Goal: Information Seeking & Learning: Learn about a topic

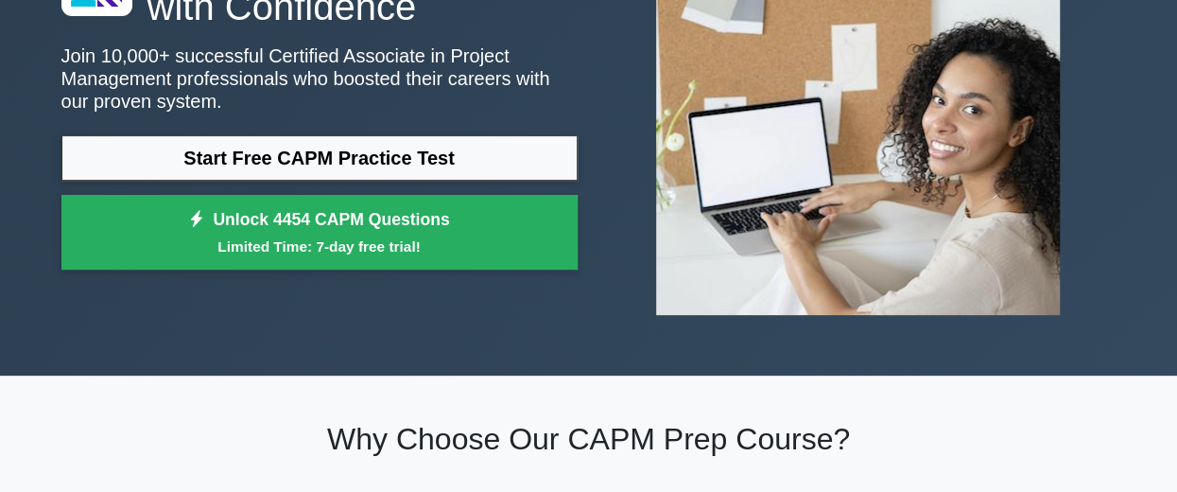
scroll to position [192, 0]
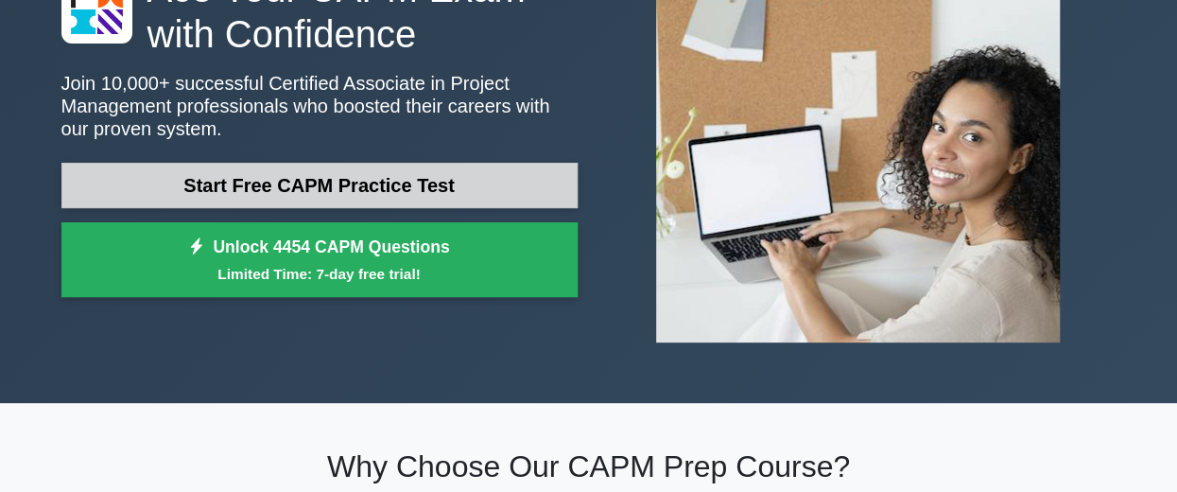
click at [330, 201] on link "Start Free CAPM Practice Test" at bounding box center [319, 185] width 516 height 45
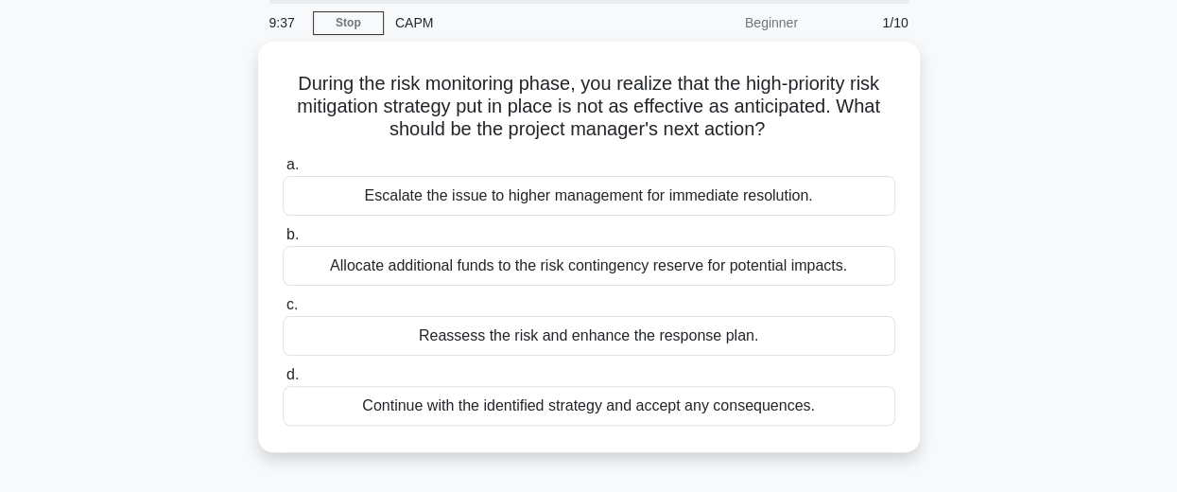
scroll to position [63, 0]
click at [629, 341] on div "Reassess the risk and enhance the response plan." at bounding box center [589, 337] width 613 height 40
click at [283, 312] on input "c. Reassess the risk and enhance the response plan." at bounding box center [283, 306] width 0 height 12
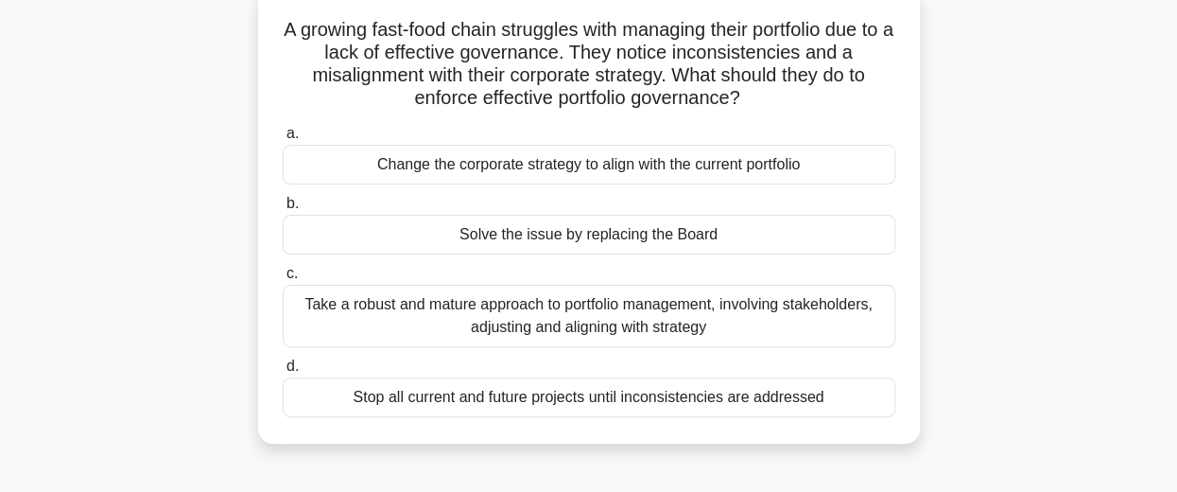
scroll to position [126, 0]
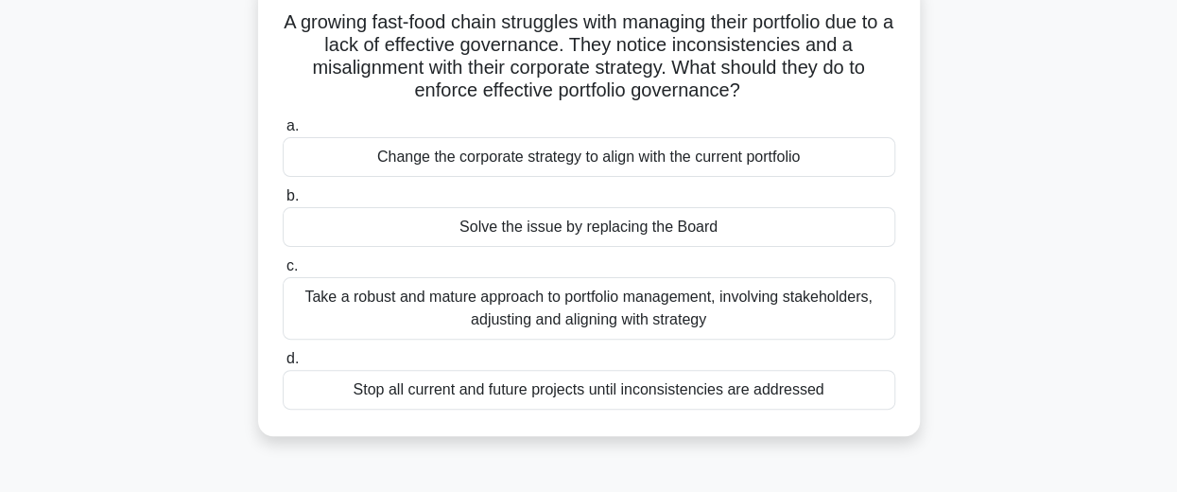
click at [678, 319] on div "Take a robust and mature approach to portfolio management, involving stakeholde…" at bounding box center [589, 308] width 613 height 62
click at [283, 272] on input "c. Take a robust and mature approach to portfolio management, involving stakeho…" at bounding box center [283, 266] width 0 height 12
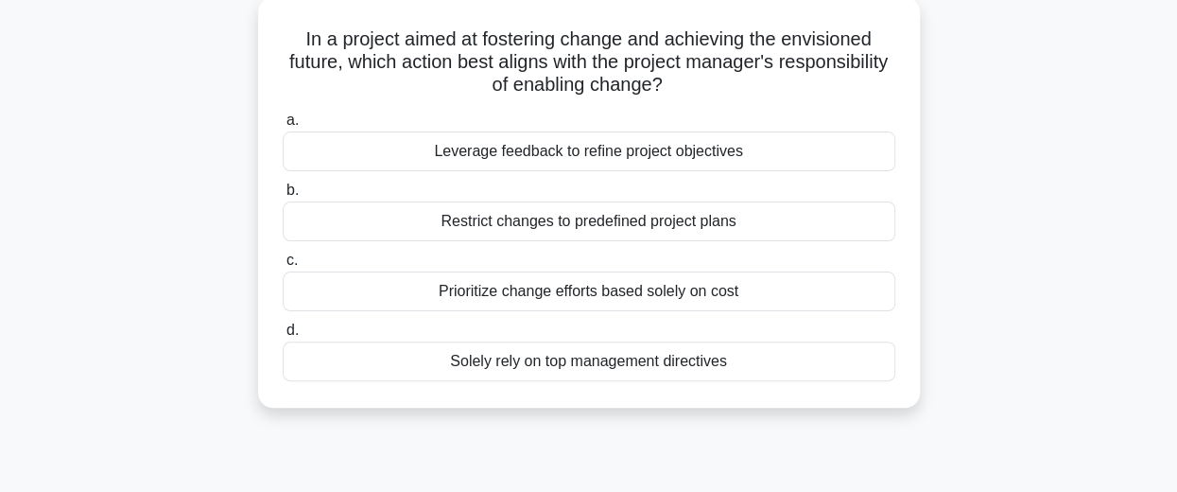
scroll to position [114, 0]
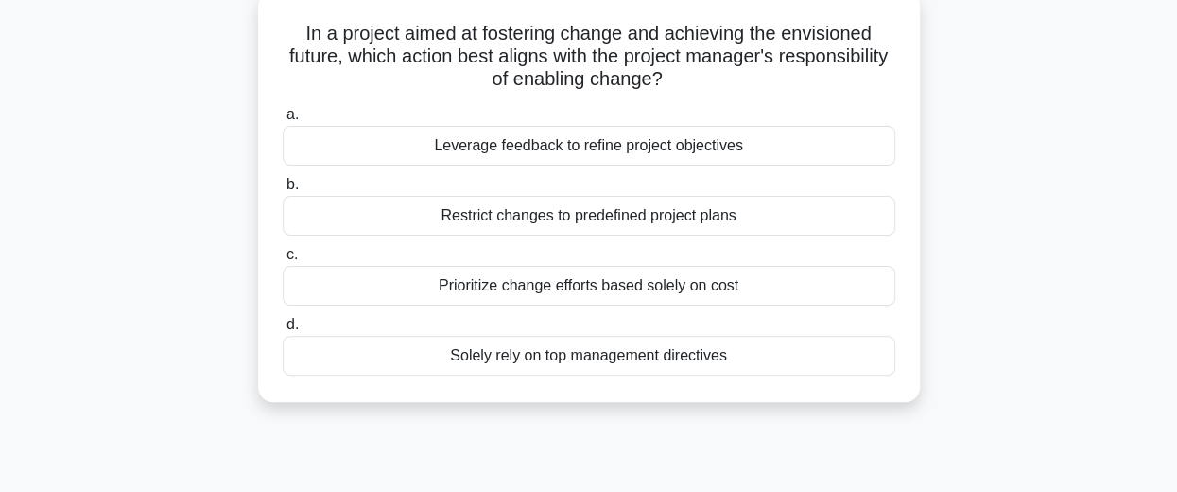
click at [639, 216] on div "Restrict changes to predefined project plans" at bounding box center [589, 216] width 613 height 40
click at [283, 191] on input "b. Restrict changes to predefined project plans" at bounding box center [283, 185] width 0 height 12
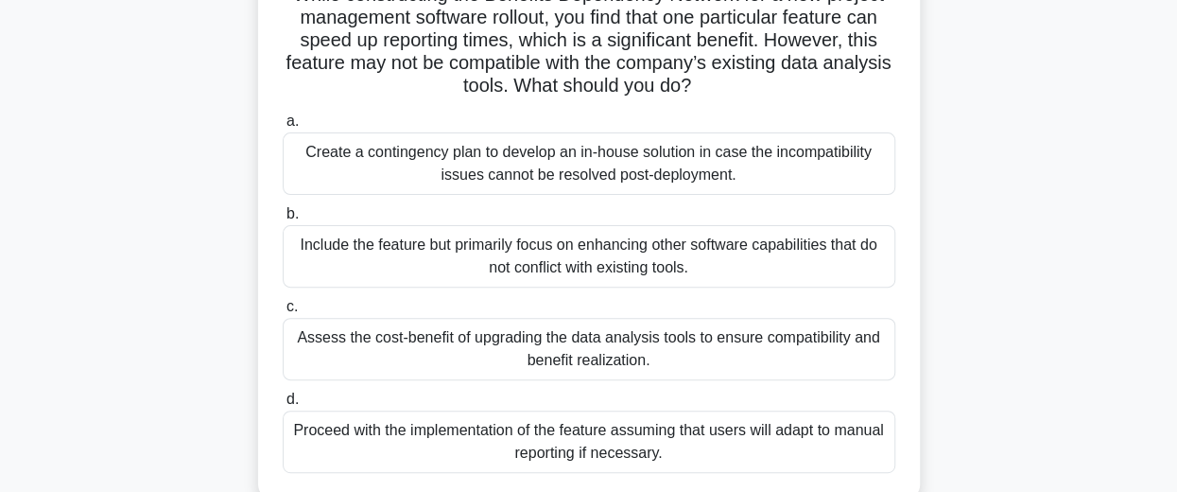
scroll to position [157, 0]
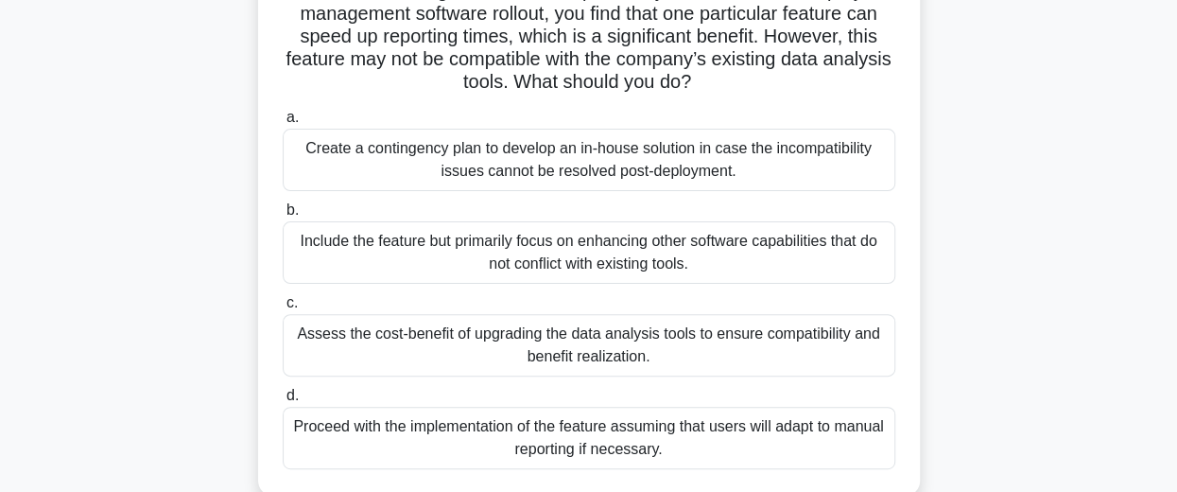
click at [699, 166] on div "Create a contingency plan to develop an in-house solution in case the incompati…" at bounding box center [589, 160] width 613 height 62
click at [283, 124] on input "a. Create a contingency plan to develop an in-house solution in case the incomp…" at bounding box center [283, 118] width 0 height 12
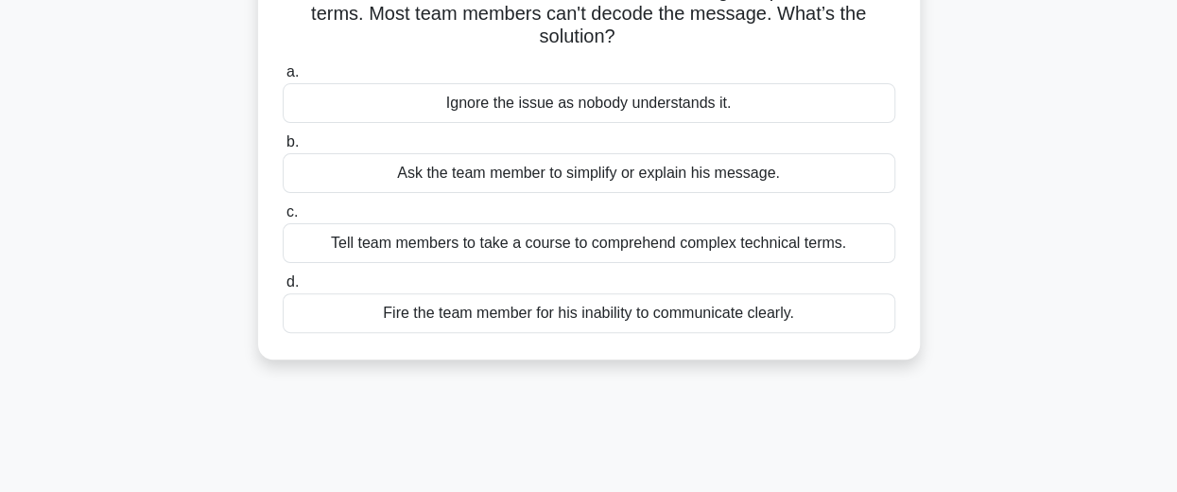
click at [667, 185] on div "Ask the team member to simplify or explain his message." at bounding box center [589, 173] width 613 height 40
click at [283, 148] on input "b. Ask the team member to simplify or explain his message." at bounding box center [283, 142] width 0 height 12
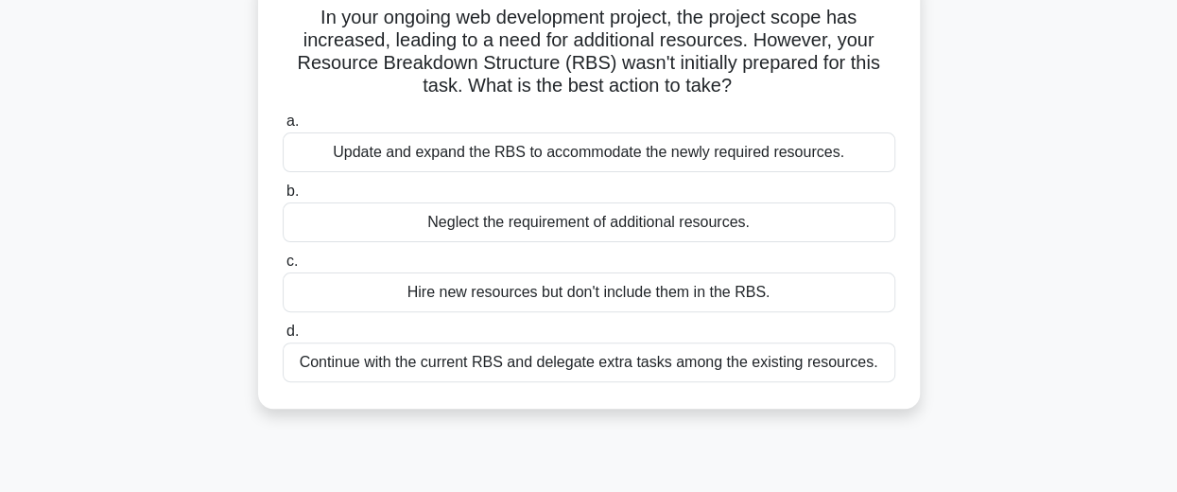
scroll to position [137, 0]
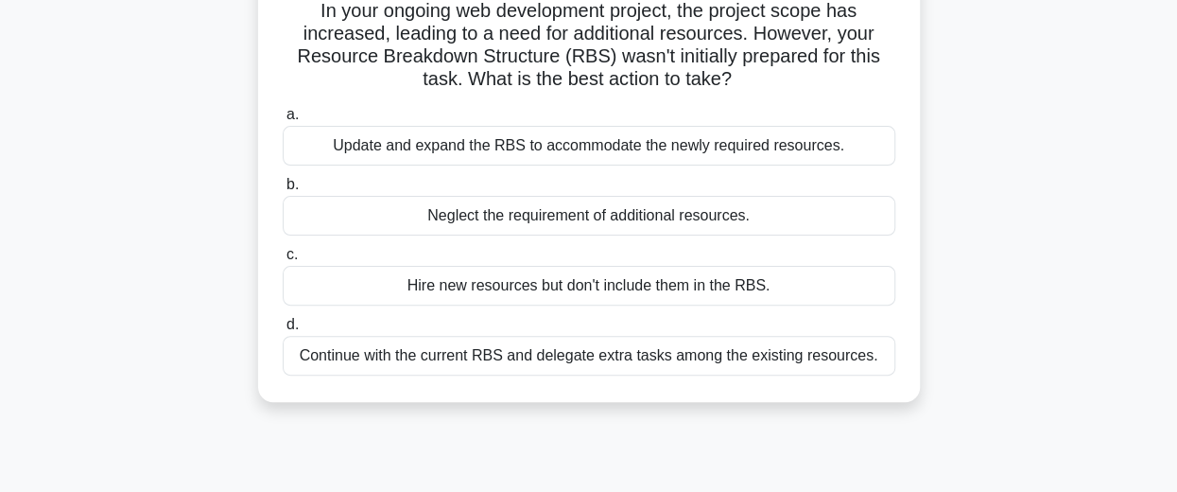
click at [686, 147] on div "Update and expand the RBS to accommodate the newly required resources." at bounding box center [589, 146] width 613 height 40
click at [283, 121] on input "a. Update and expand the RBS to accommodate the newly required resources." at bounding box center [283, 115] width 0 height 12
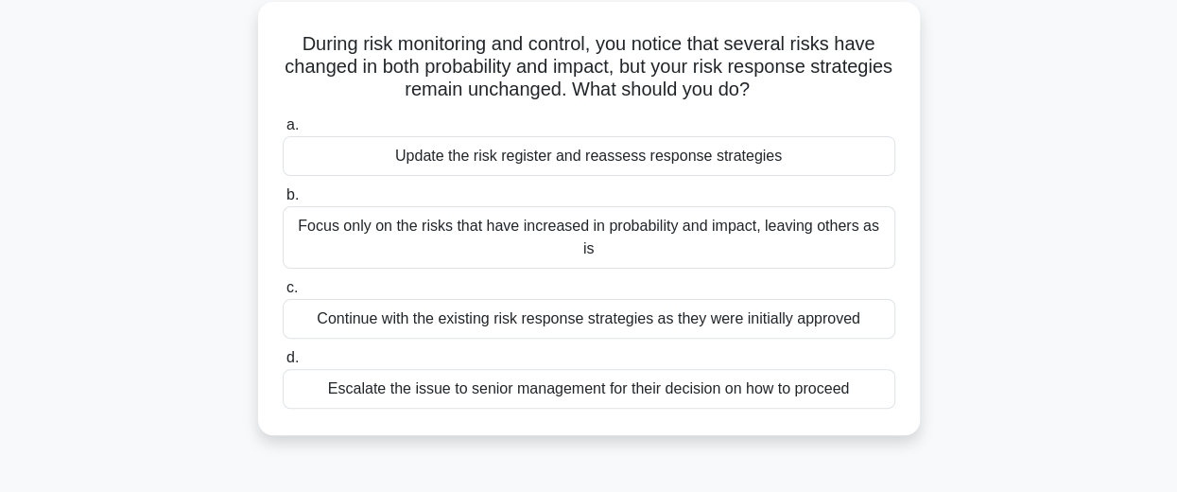
scroll to position [103, 0]
click at [546, 370] on div "Escalate the issue to senior management for their decision on how to proceed" at bounding box center [589, 390] width 613 height 40
click at [283, 361] on input "d. Escalate the issue to senior management for their decision on how to proceed" at bounding box center [283, 359] width 0 height 12
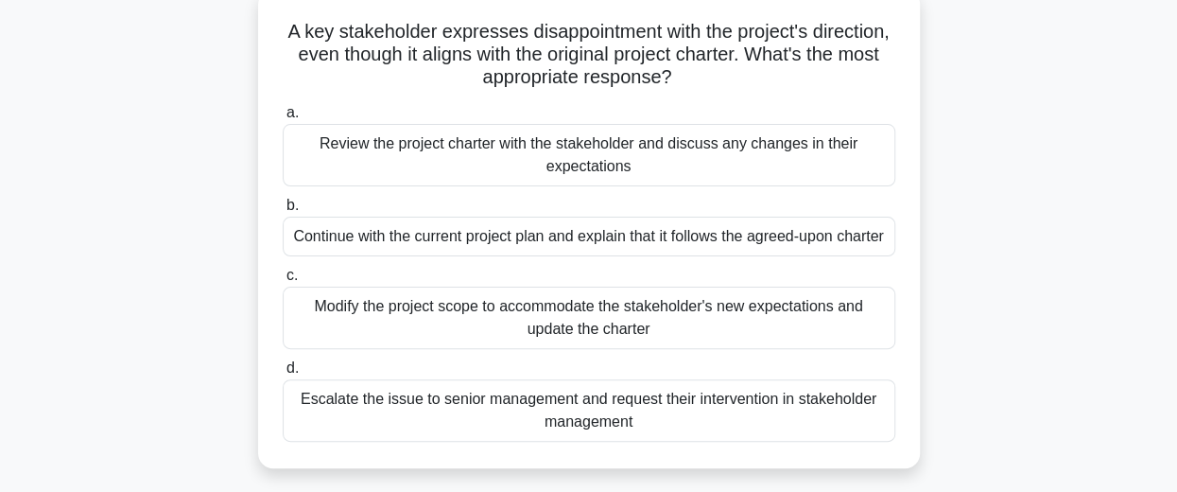
scroll to position [126, 0]
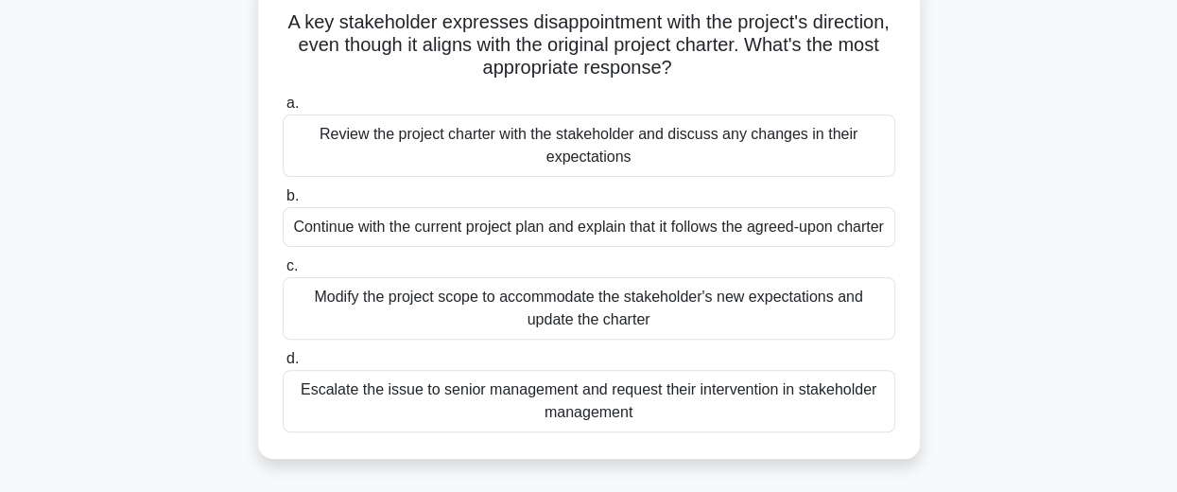
click at [597, 149] on div "Review the project charter with the stakeholder and discuss any changes in thei…" at bounding box center [589, 145] width 613 height 62
click at [283, 110] on input "a. Review the project charter with the stakeholder and discuss any changes in t…" at bounding box center [283, 103] width 0 height 12
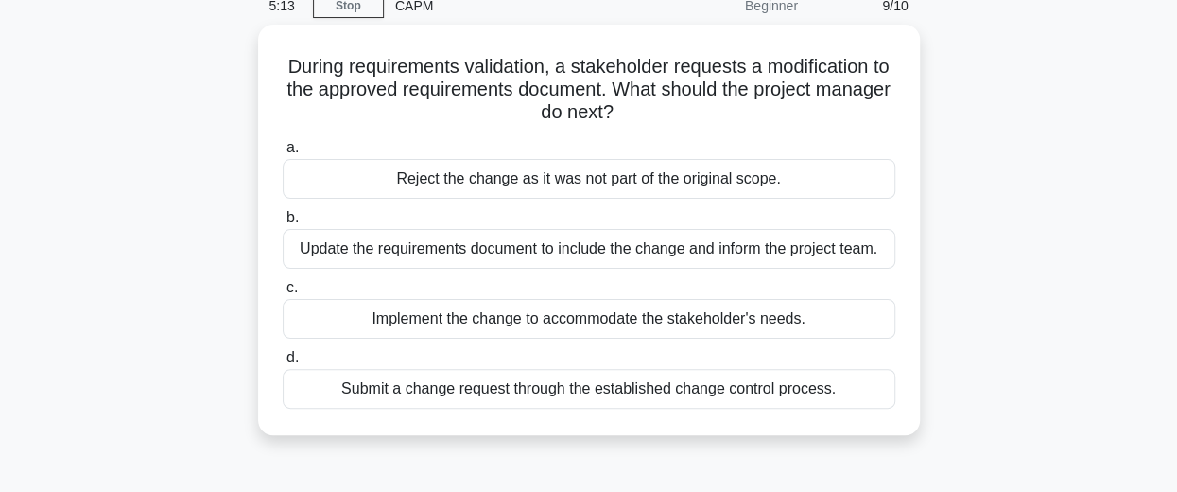
scroll to position [89, 0]
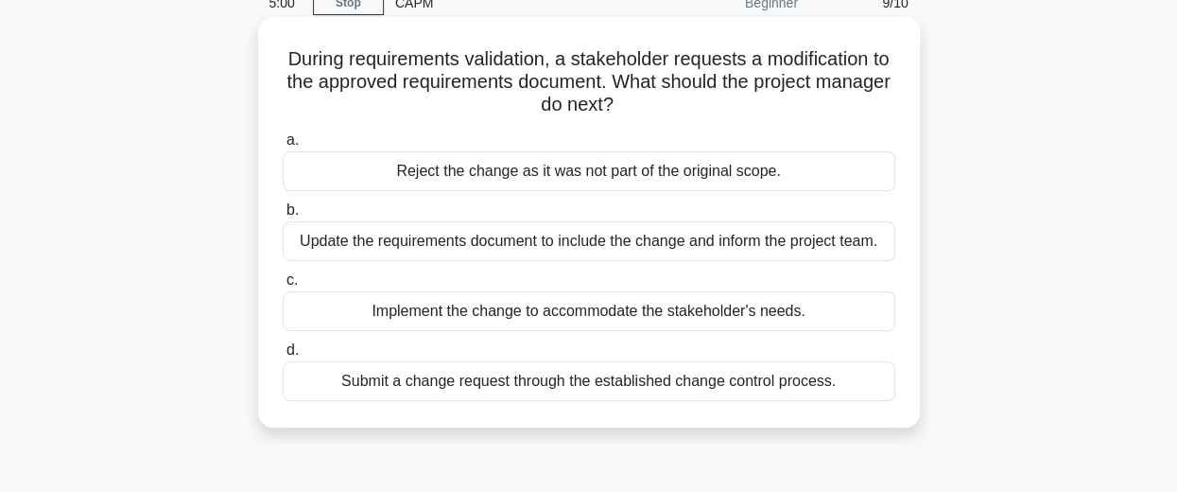
click at [682, 384] on div "Submit a change request through the established change control process." at bounding box center [589, 381] width 613 height 40
click at [283, 356] on input "d. Submit a change request through the established change control process." at bounding box center [283, 350] width 0 height 12
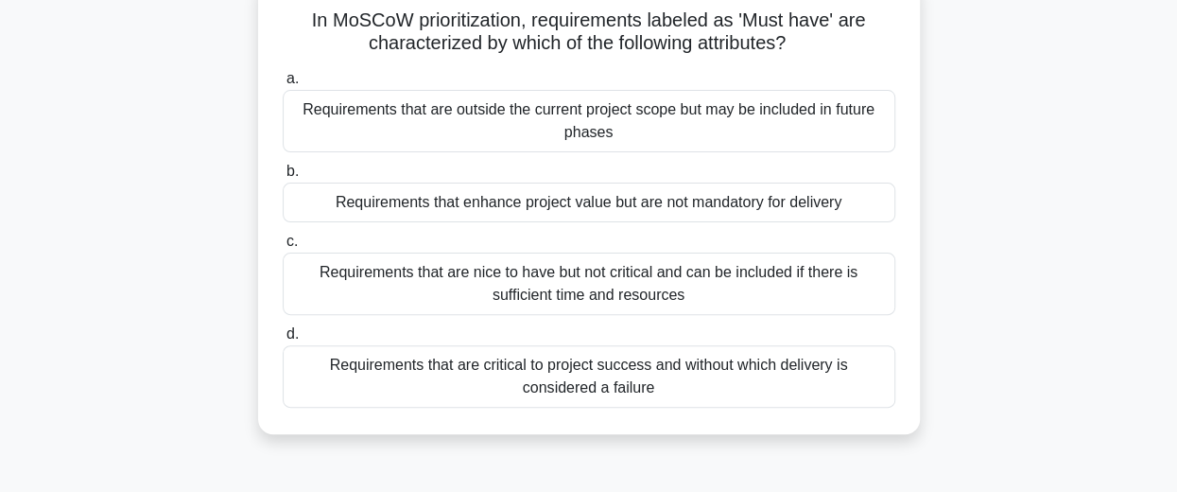
scroll to position [134, 0]
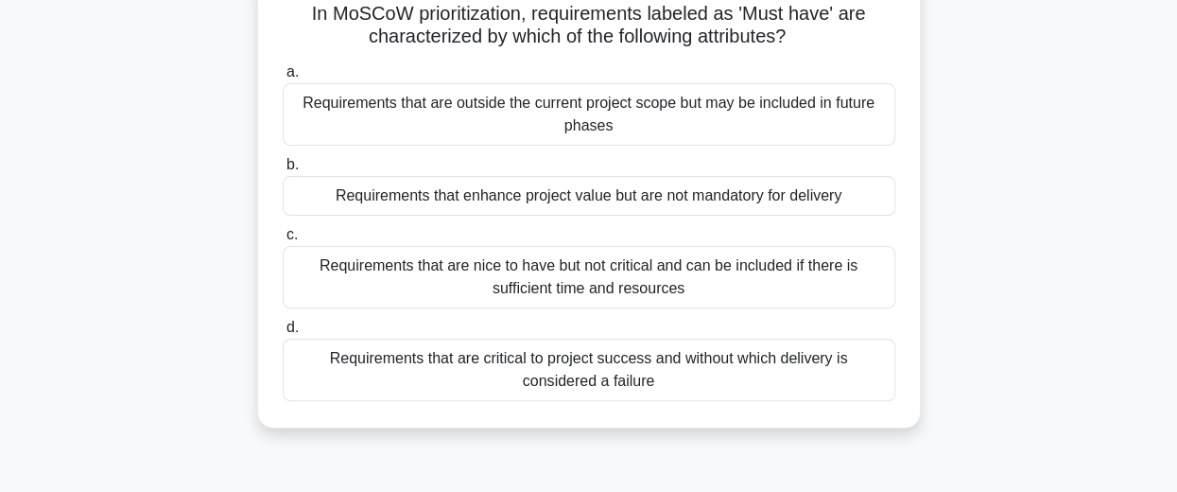
click at [658, 362] on div "Requirements that are critical to project success and without which delivery is…" at bounding box center [589, 369] width 613 height 62
click at [283, 334] on input "d. Requirements that are critical to project success and without which delivery…" at bounding box center [283, 327] width 0 height 12
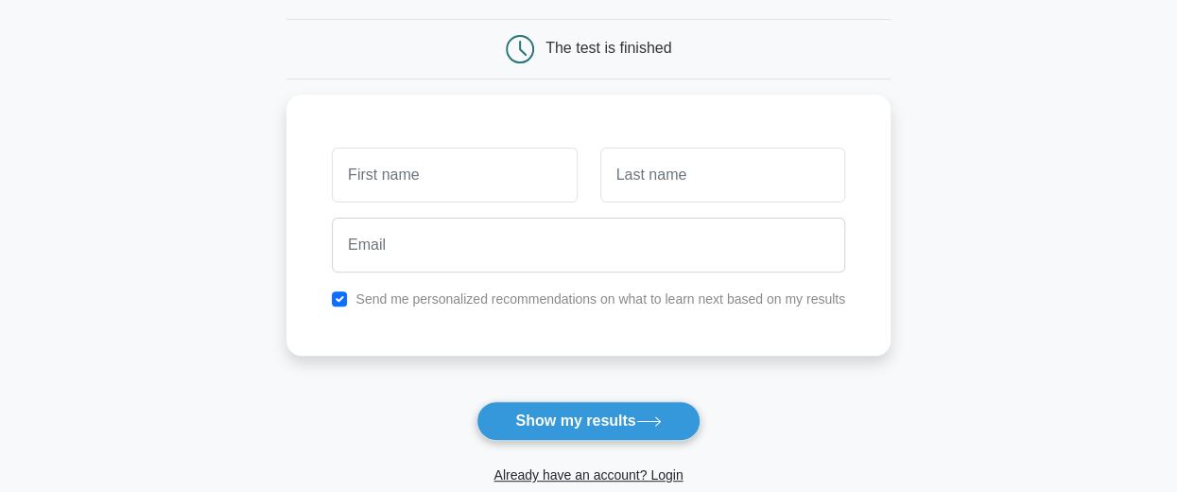
scroll to position [166, 0]
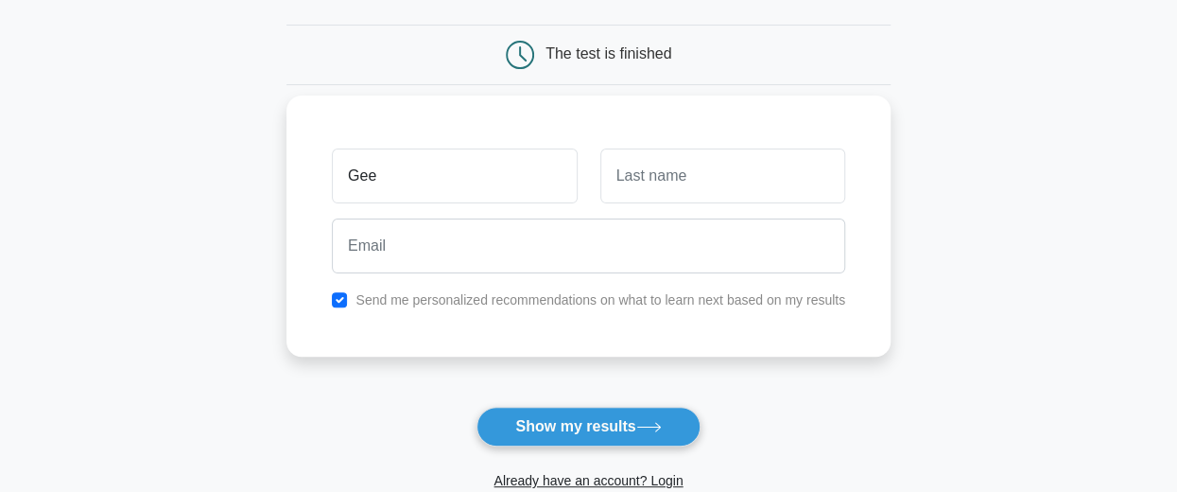
type input "Gee"
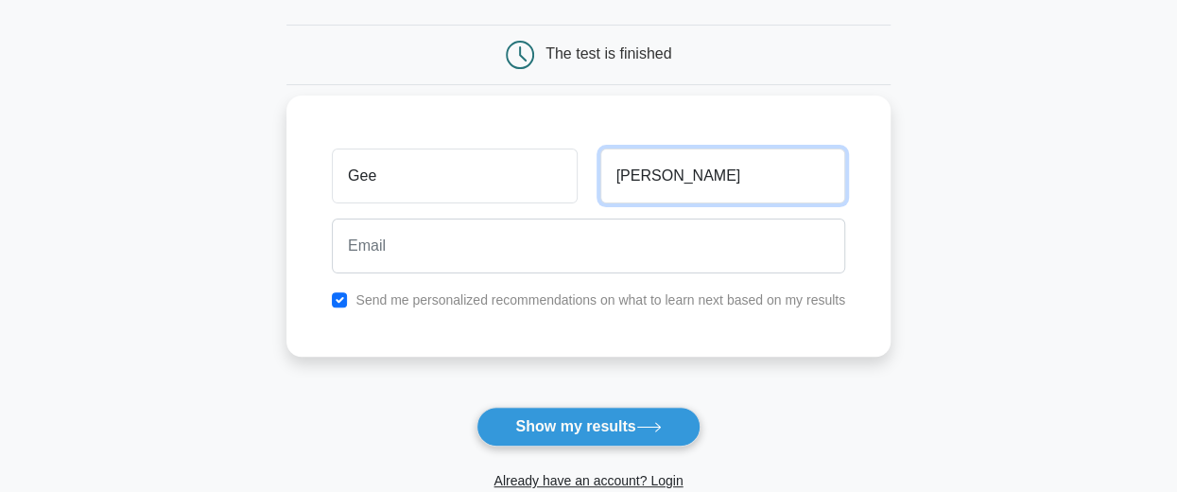
type input "Jay"
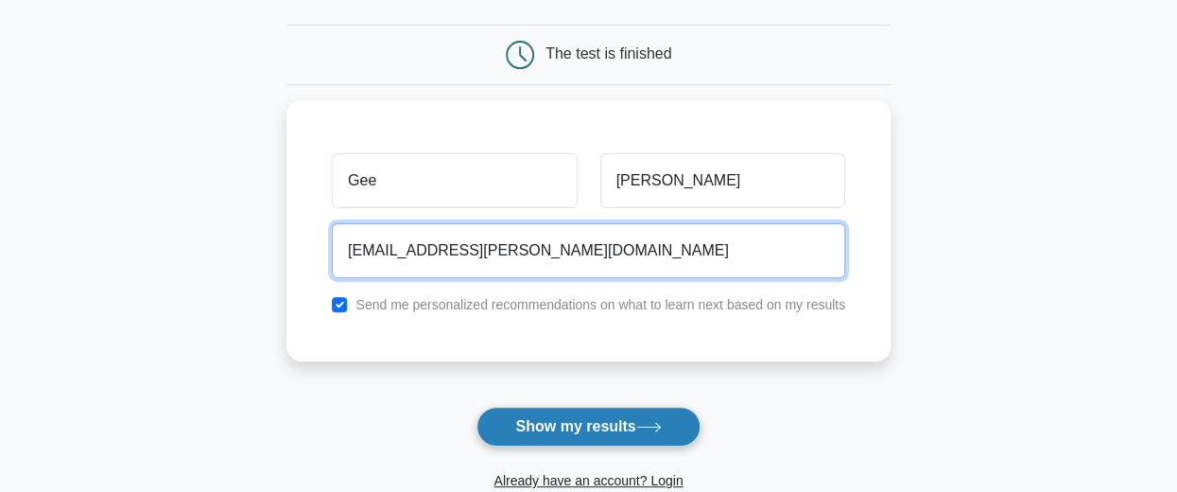
type input "gee.jay@gmail.com"
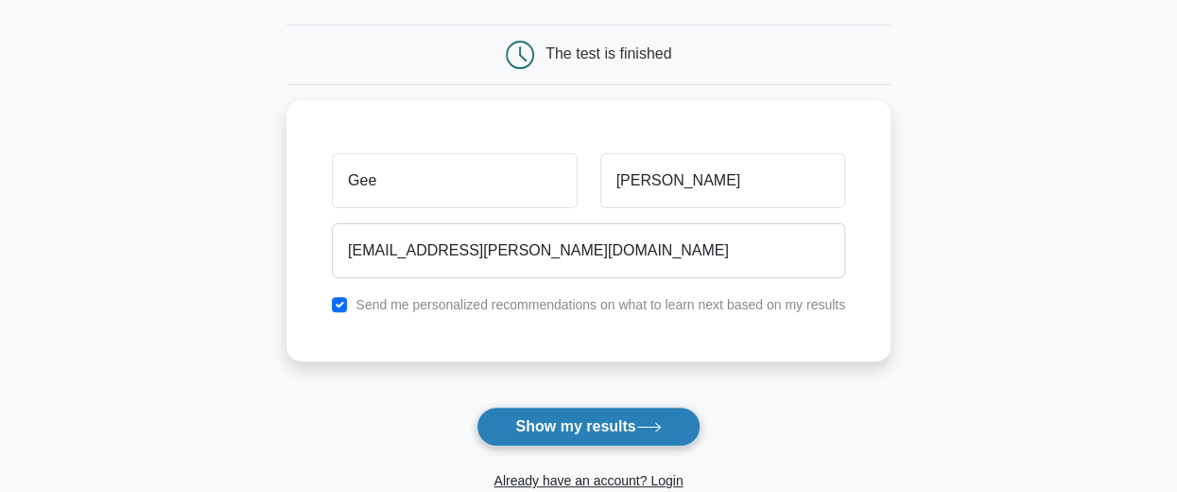
click at [582, 429] on button "Show my results" at bounding box center [587, 426] width 223 height 40
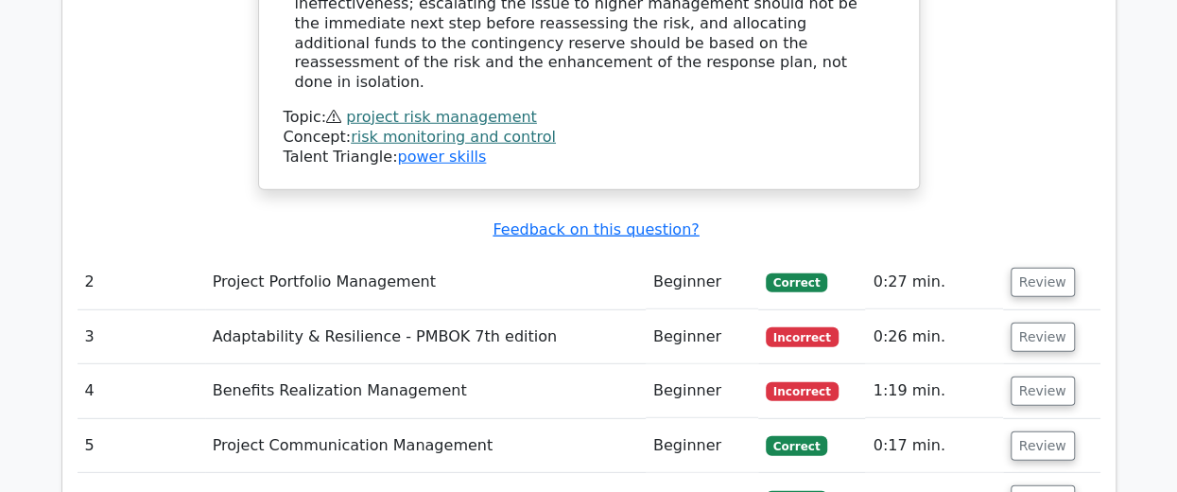
scroll to position [2480, 0]
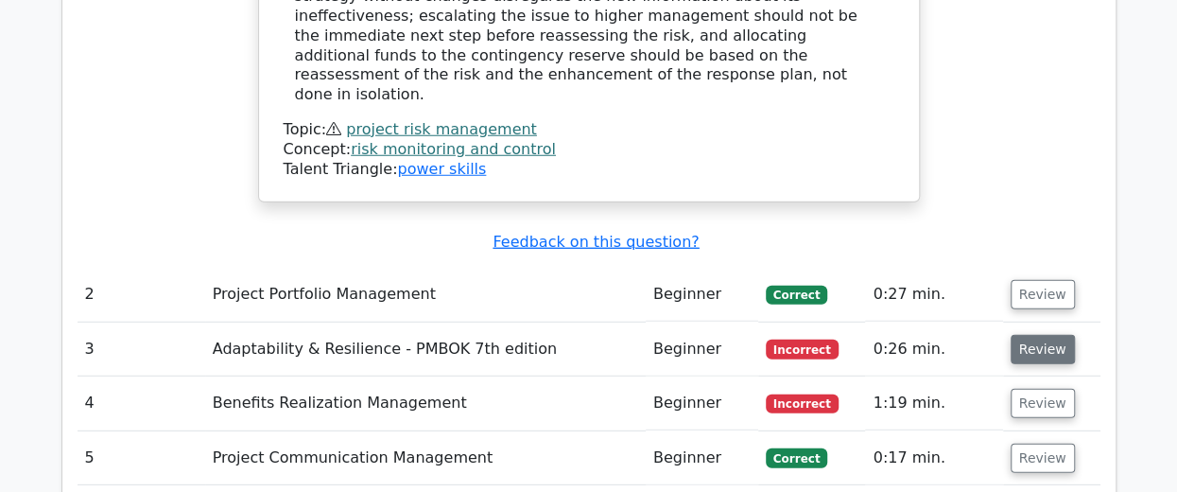
click at [1030, 335] on button "Review" at bounding box center [1042, 349] width 64 height 29
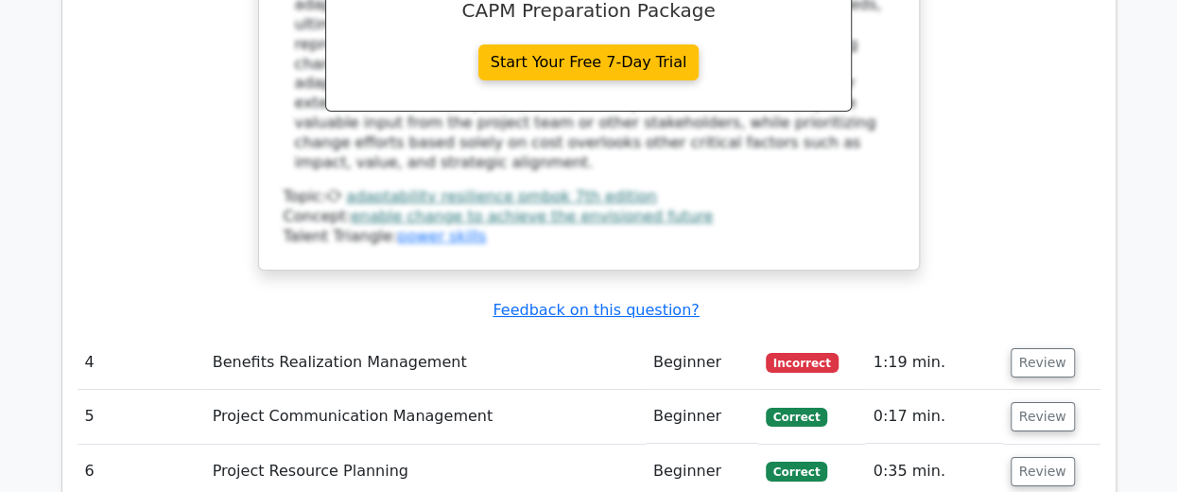
scroll to position [3391, 0]
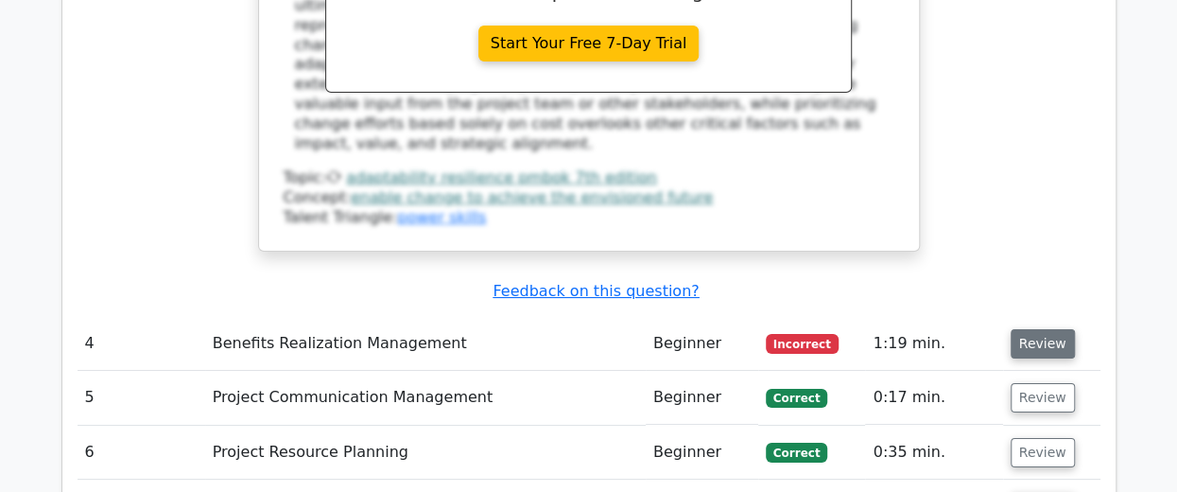
click at [1042, 329] on button "Review" at bounding box center [1042, 343] width 64 height 29
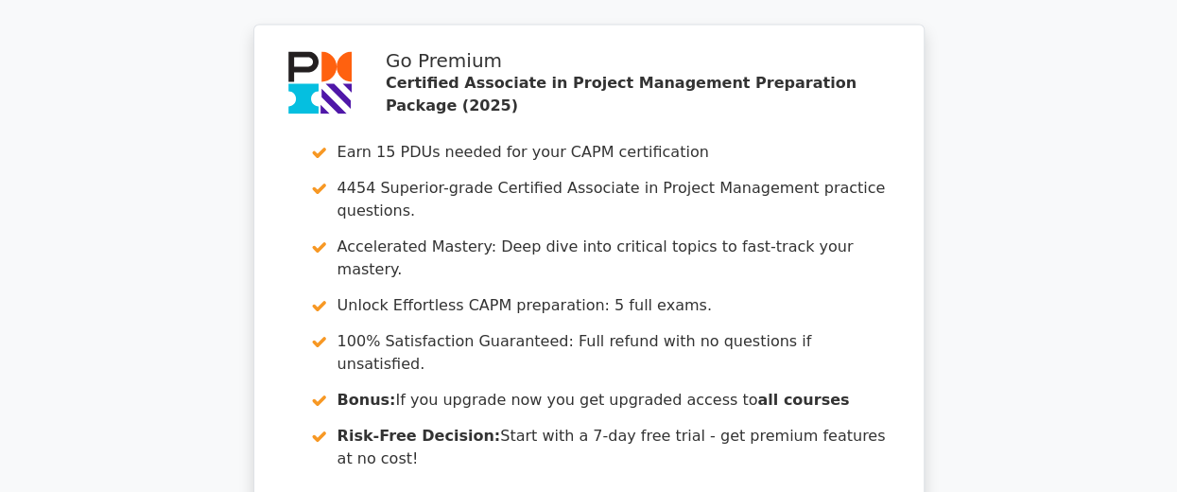
scroll to position [5279, 0]
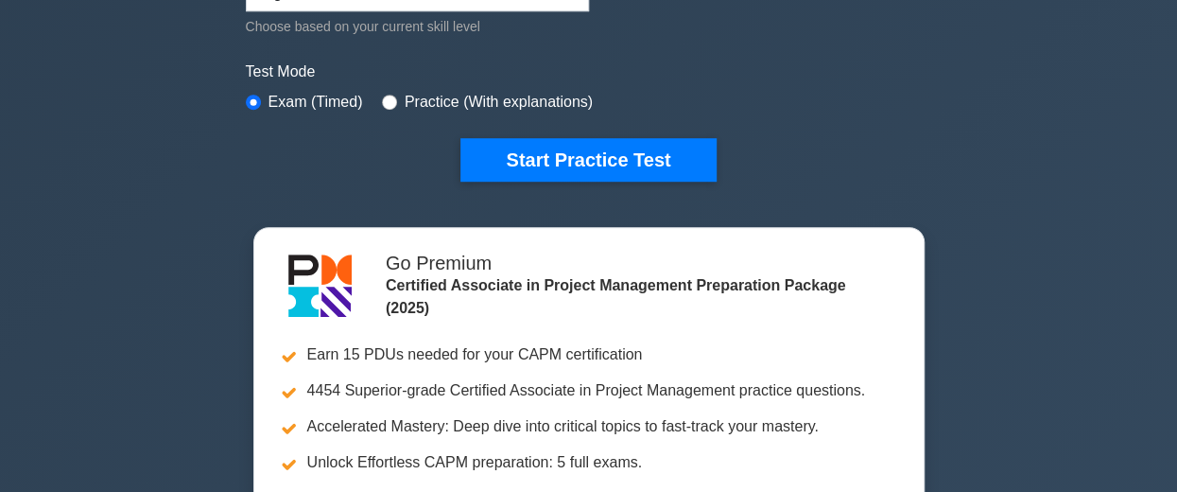
scroll to position [654, 0]
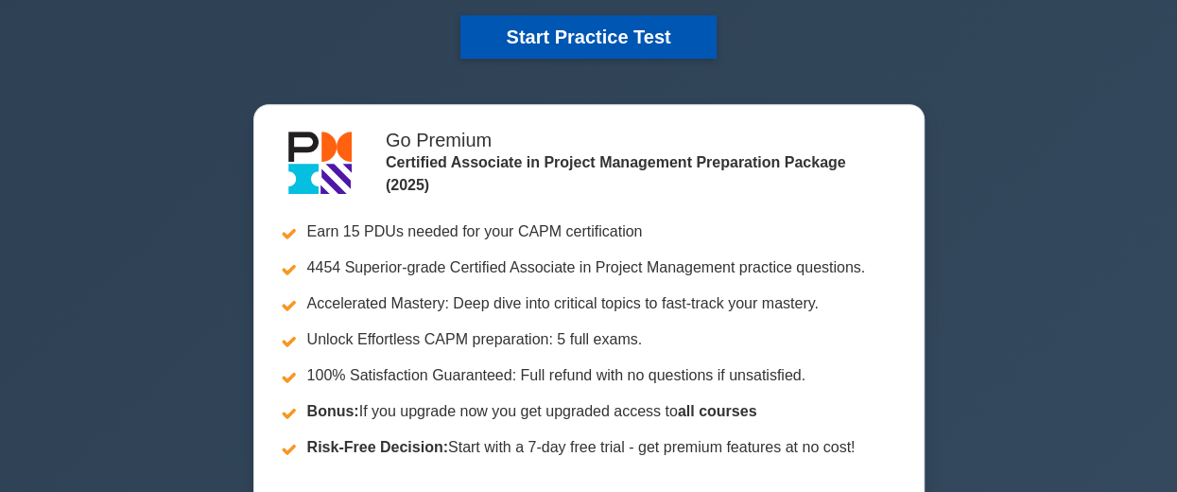
click at [626, 37] on button "Start Practice Test" at bounding box center [587, 36] width 255 height 43
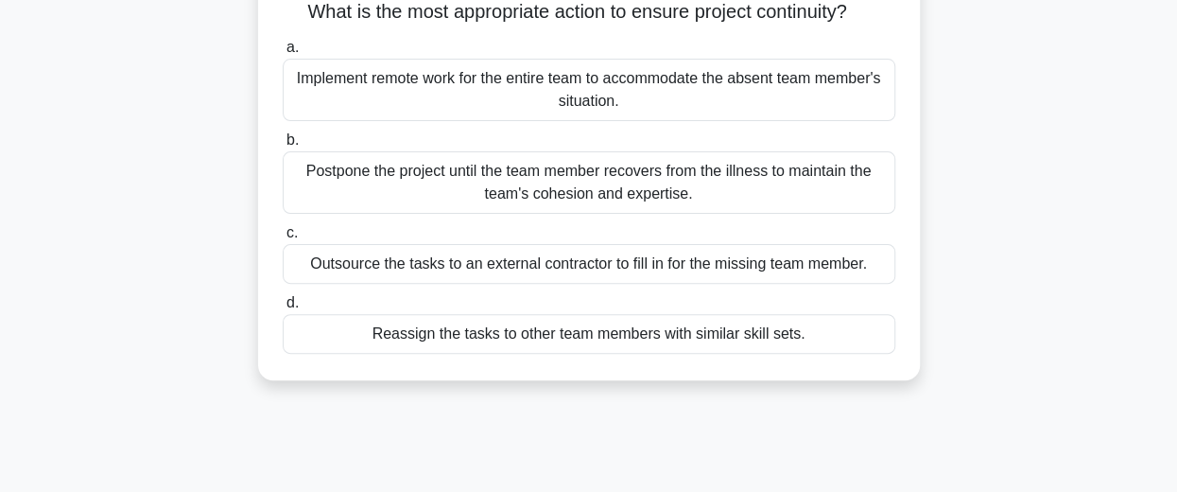
scroll to position [189, 0]
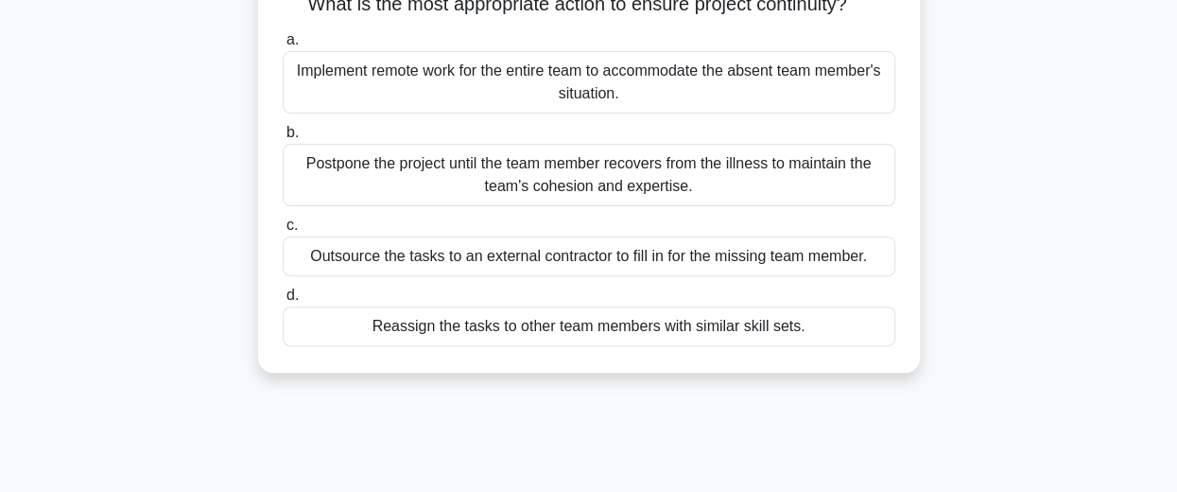
click at [662, 346] on div "Reassign the tasks to other team members with similar skill sets." at bounding box center [589, 326] width 613 height 40
click at [283, 302] on input "d. Reassign the tasks to other team members with similar skill sets." at bounding box center [283, 295] width 0 height 12
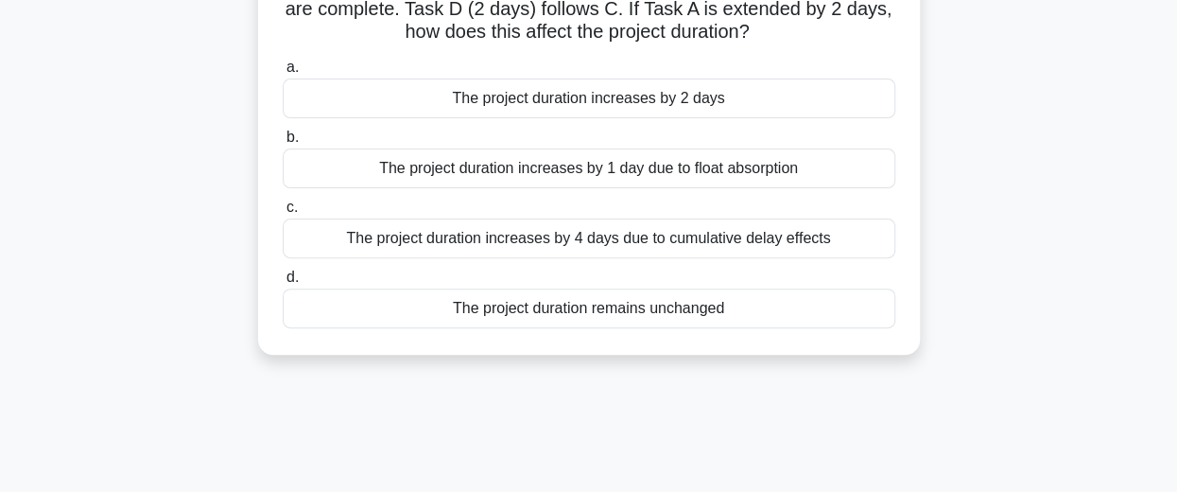
scroll to position [8, 0]
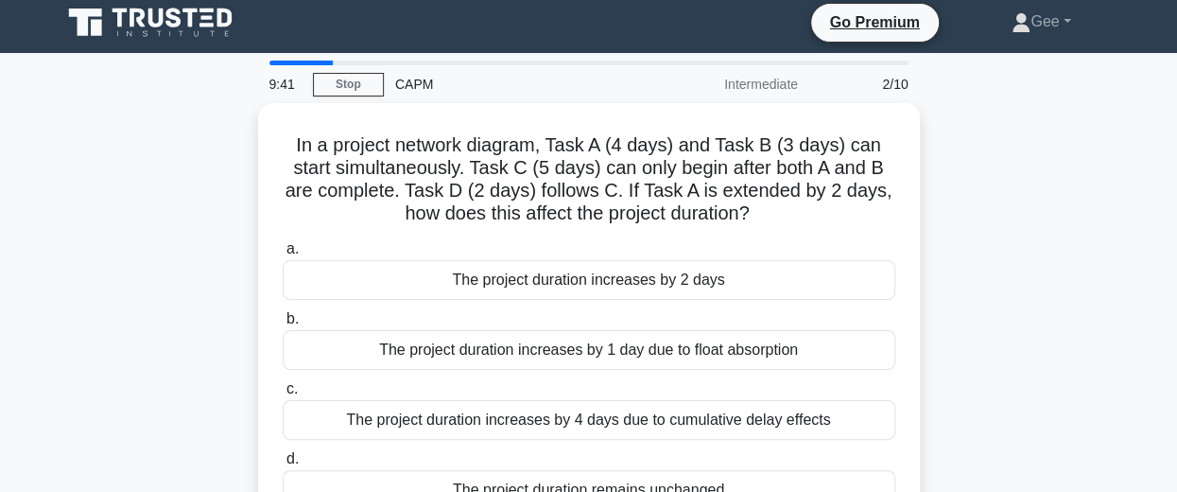
click at [662, 348] on div "In a project network diagram, Task A (4 days) and Task B (3 days) can start sim…" at bounding box center [589, 320] width 647 height 418
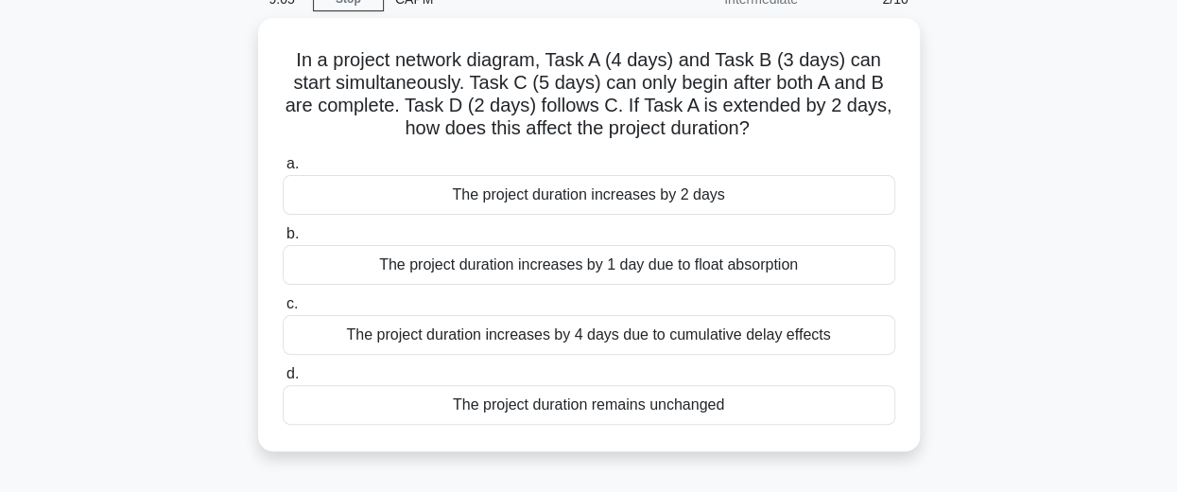
scroll to position [91, 0]
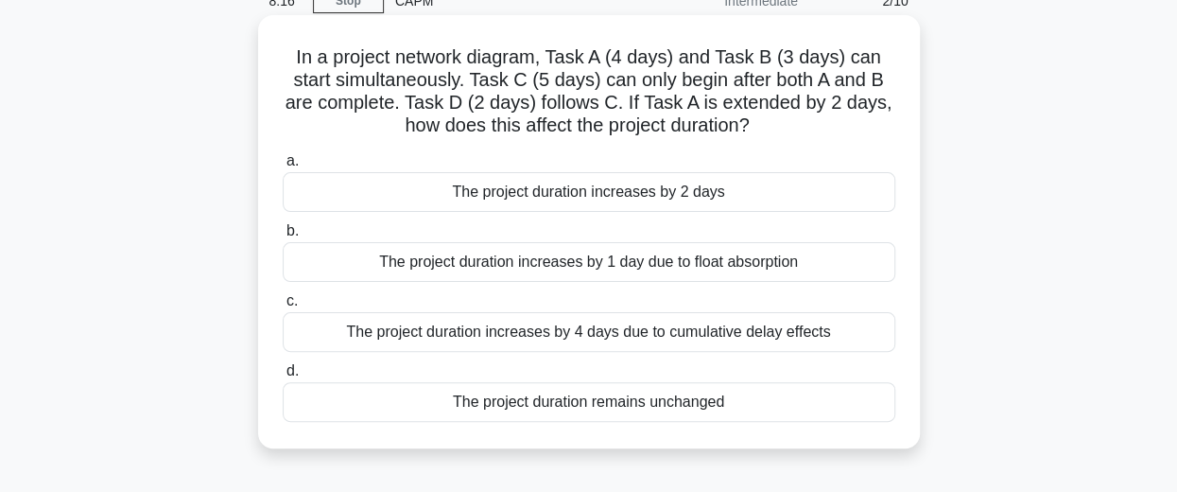
click at [711, 199] on div "The project duration increases by 2 days" at bounding box center [589, 192] width 613 height 40
click at [283, 167] on input "a. The project duration increases by 2 days" at bounding box center [283, 161] width 0 height 12
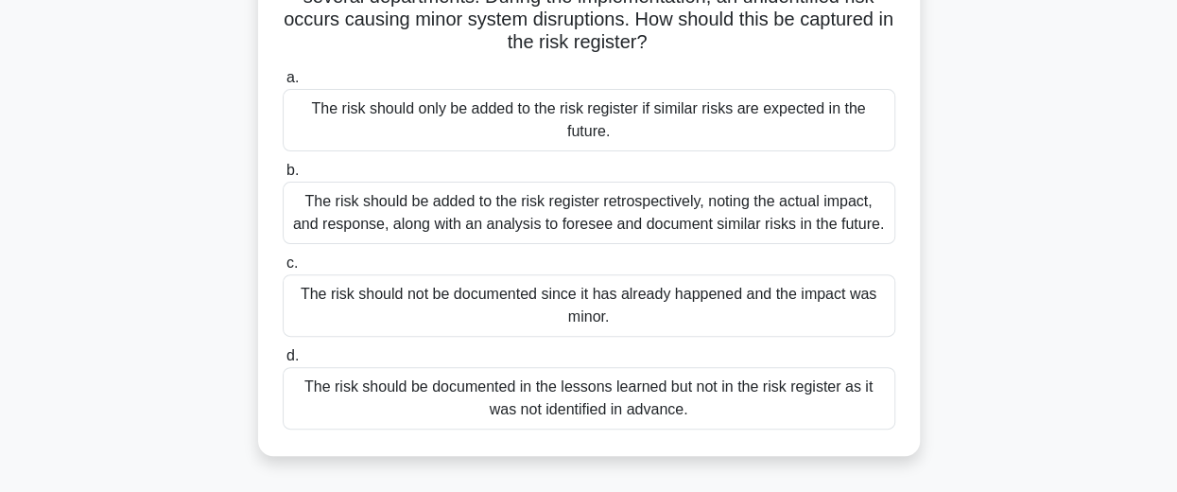
scroll to position [181, 0]
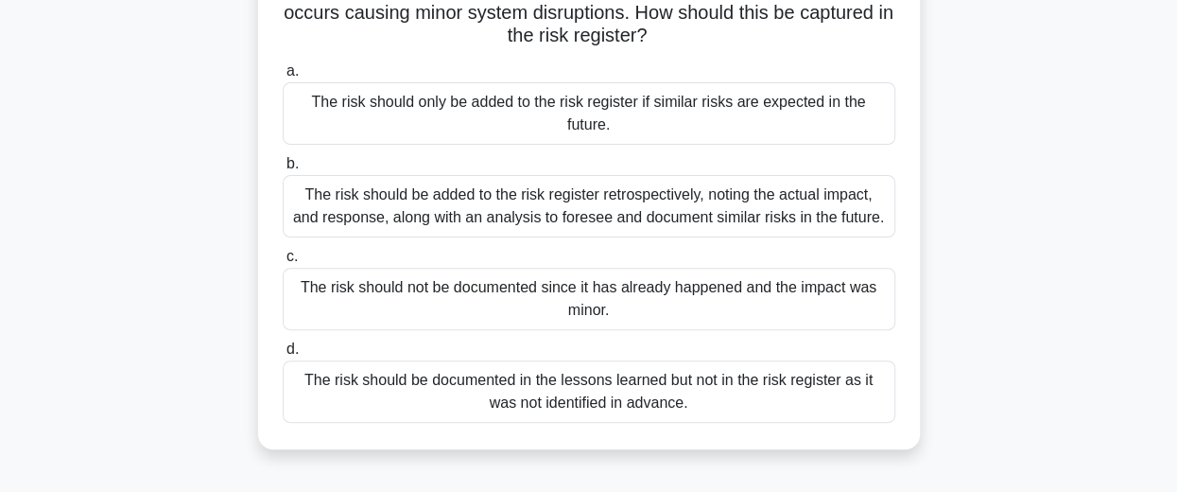
click at [781, 215] on div "The risk should be added to the risk register retrospectively, noting the actua…" at bounding box center [589, 206] width 613 height 62
click at [283, 170] on input "b. The risk should be added to the risk register retrospectively, noting the ac…" at bounding box center [283, 164] width 0 height 12
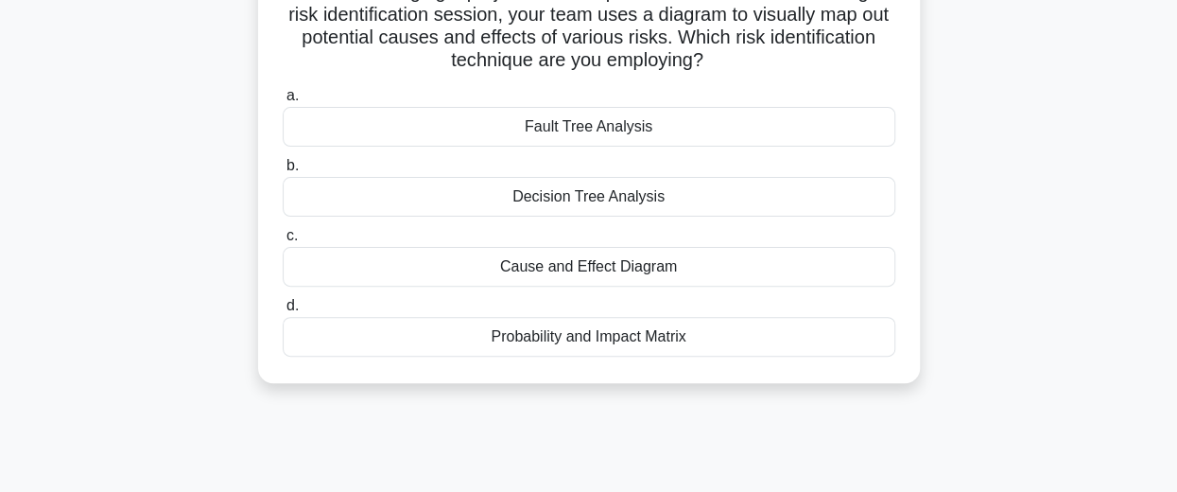
scroll to position [153, 0]
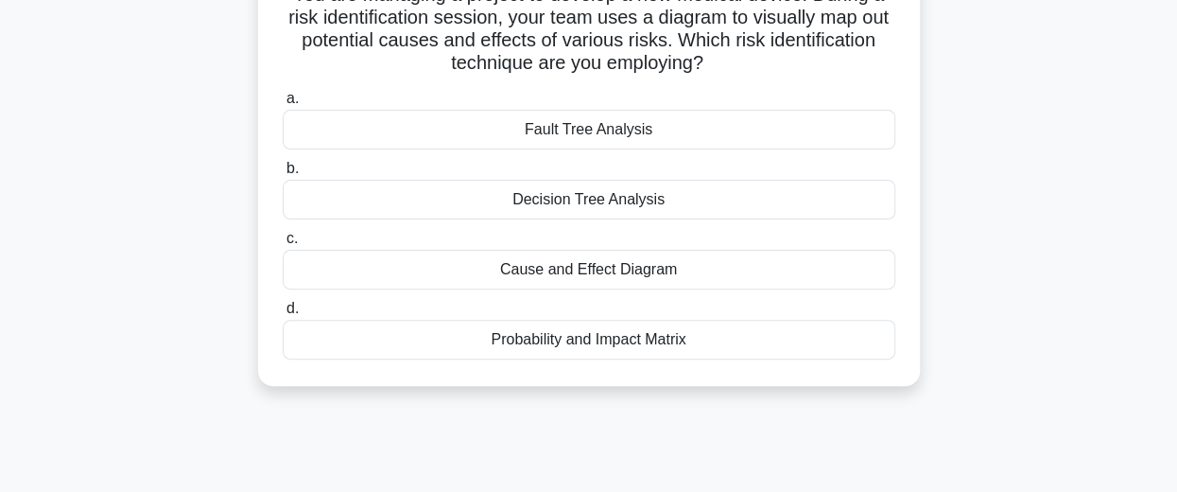
click at [614, 271] on div "Cause and Effect Diagram" at bounding box center [589, 270] width 613 height 40
click at [283, 245] on input "c. Cause and Effect Diagram" at bounding box center [283, 239] width 0 height 12
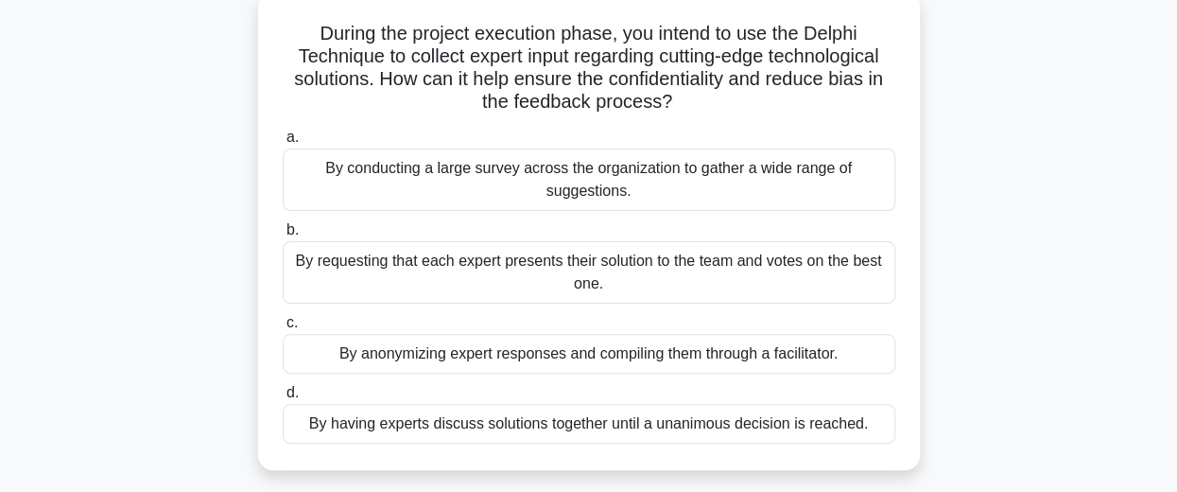
scroll to position [126, 0]
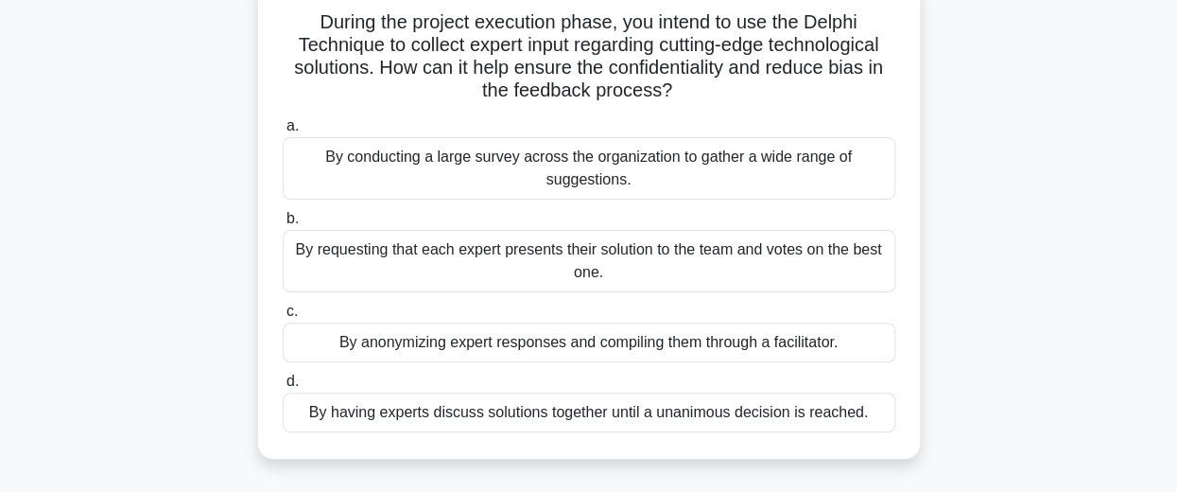
click at [743, 344] on div "By anonymizing expert responses and compiling them through a facilitator." at bounding box center [589, 342] width 613 height 40
click at [283, 318] on input "c. By anonymizing expert responses and compiling them through a facilitator." at bounding box center [283, 311] width 0 height 12
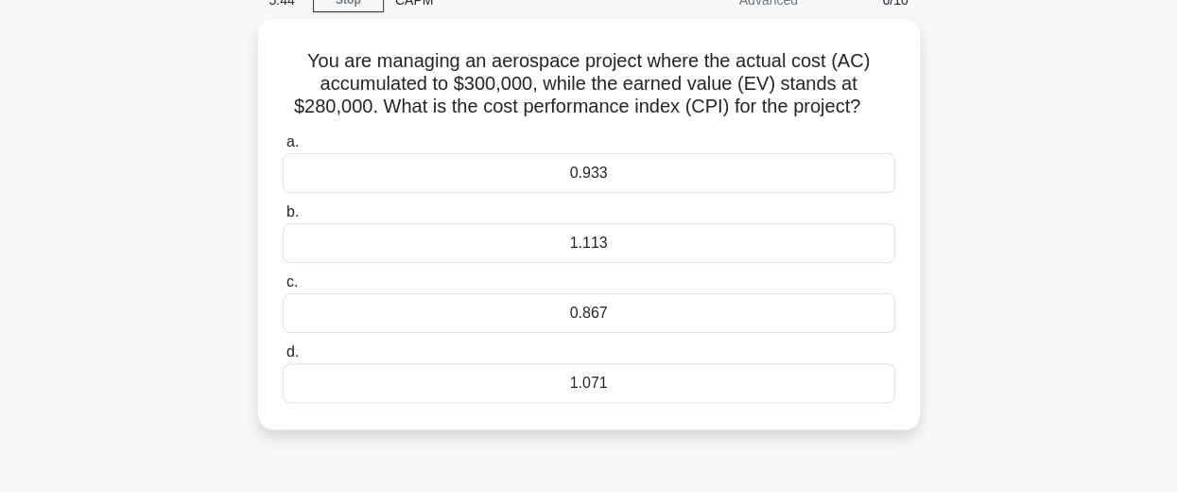
scroll to position [97, 0]
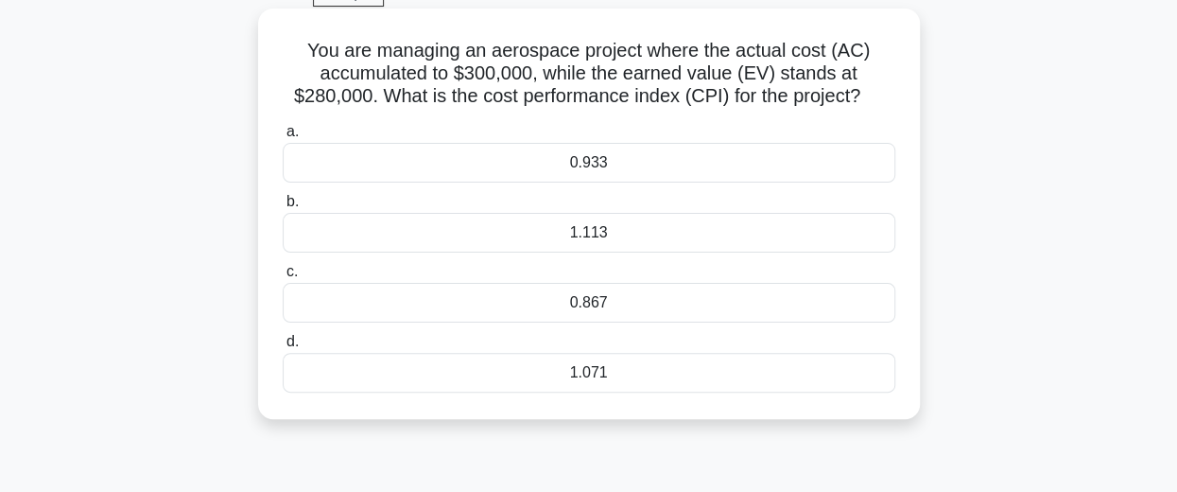
click at [671, 164] on div "0.933" at bounding box center [589, 163] width 613 height 40
click at [283, 138] on input "a. 0.933" at bounding box center [283, 132] width 0 height 12
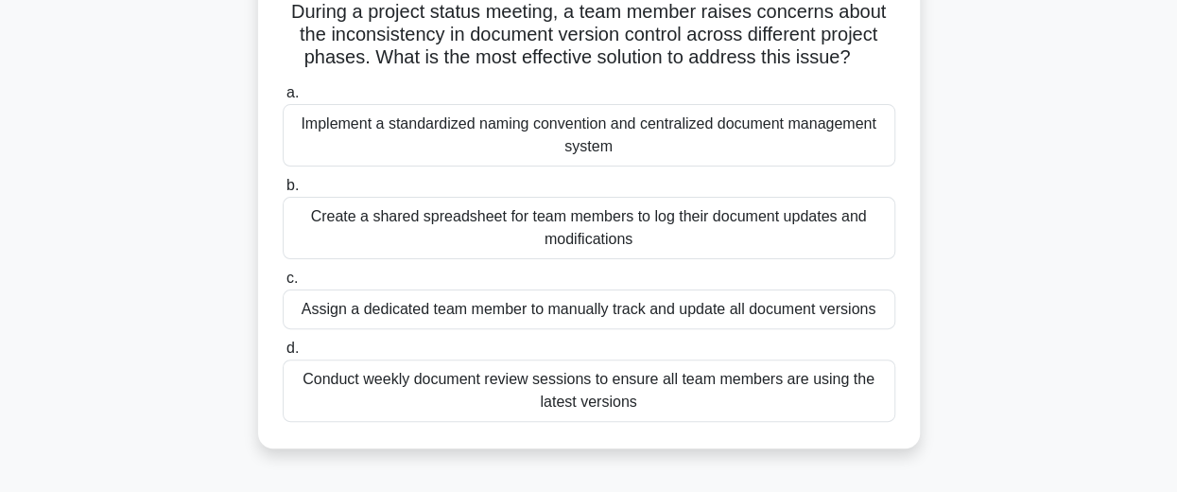
scroll to position [142, 0]
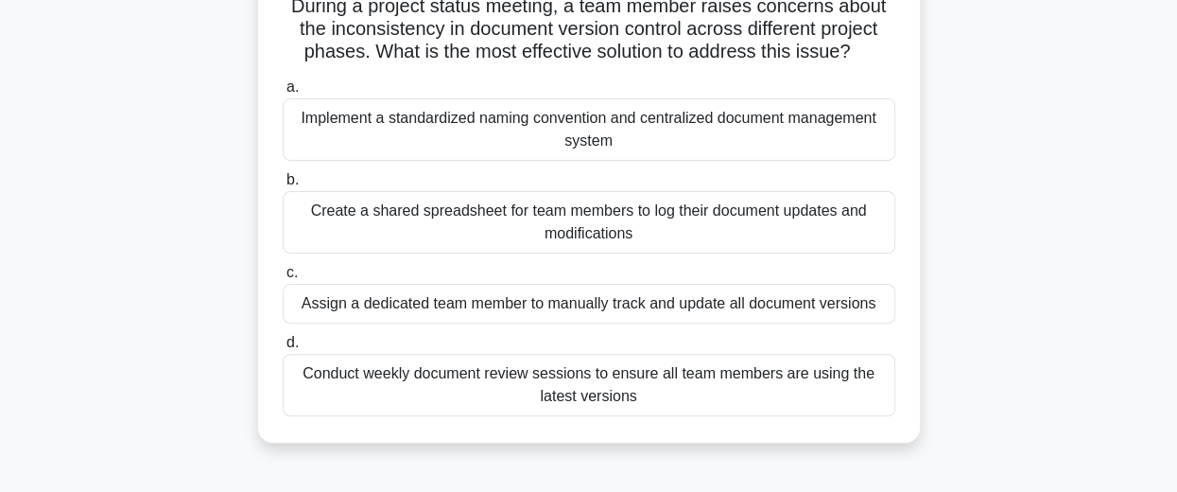
click at [550, 114] on div "Implement a standardized naming convention and centralized document management …" at bounding box center [589, 129] width 613 height 62
click at [283, 94] on input "a. Implement a standardized naming convention and centralized document manageme…" at bounding box center [283, 87] width 0 height 12
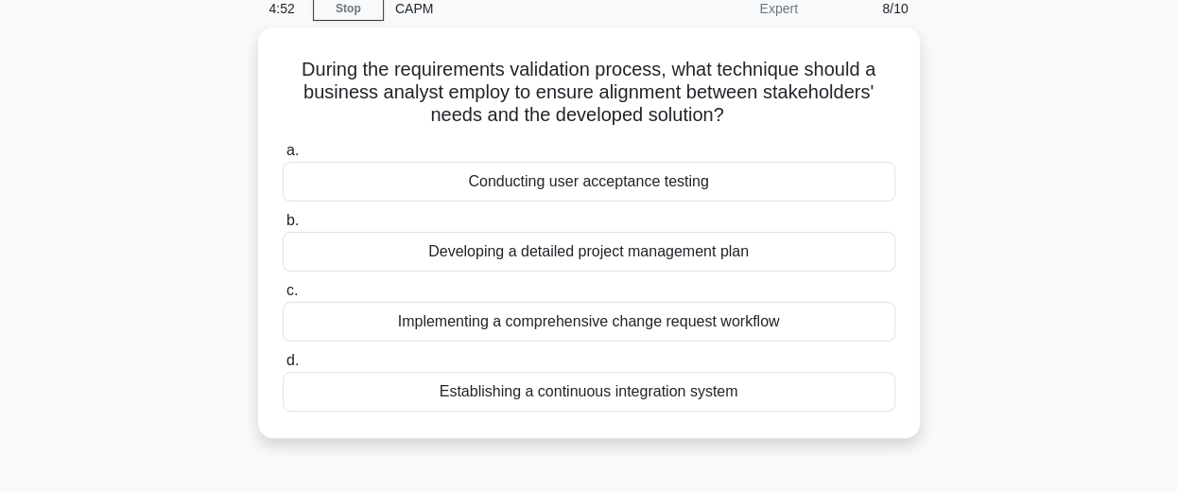
scroll to position [85, 0]
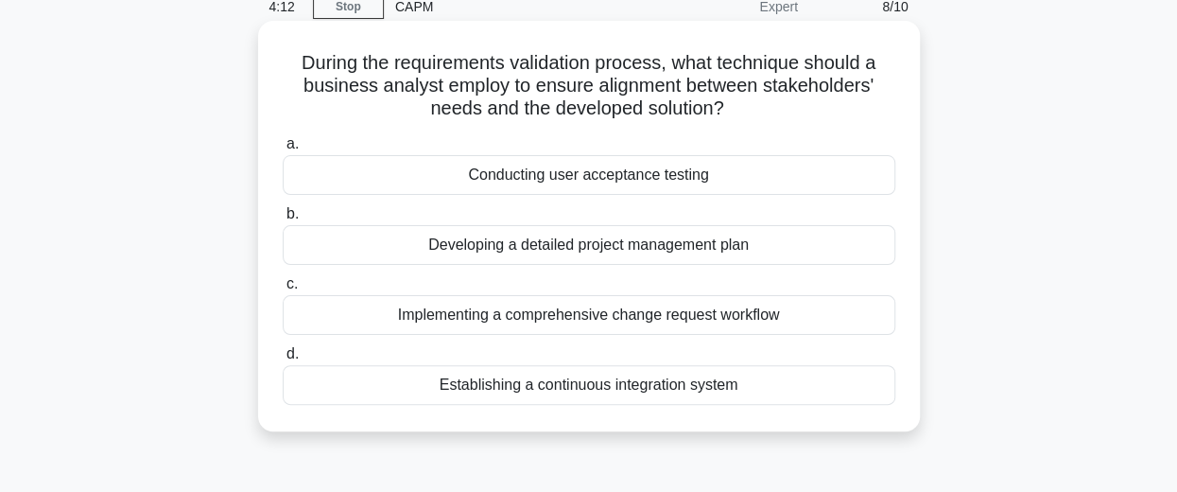
click at [664, 182] on div "Conducting user acceptance testing" at bounding box center [589, 175] width 613 height 40
click at [283, 150] on input "a. Conducting user acceptance testing" at bounding box center [283, 144] width 0 height 12
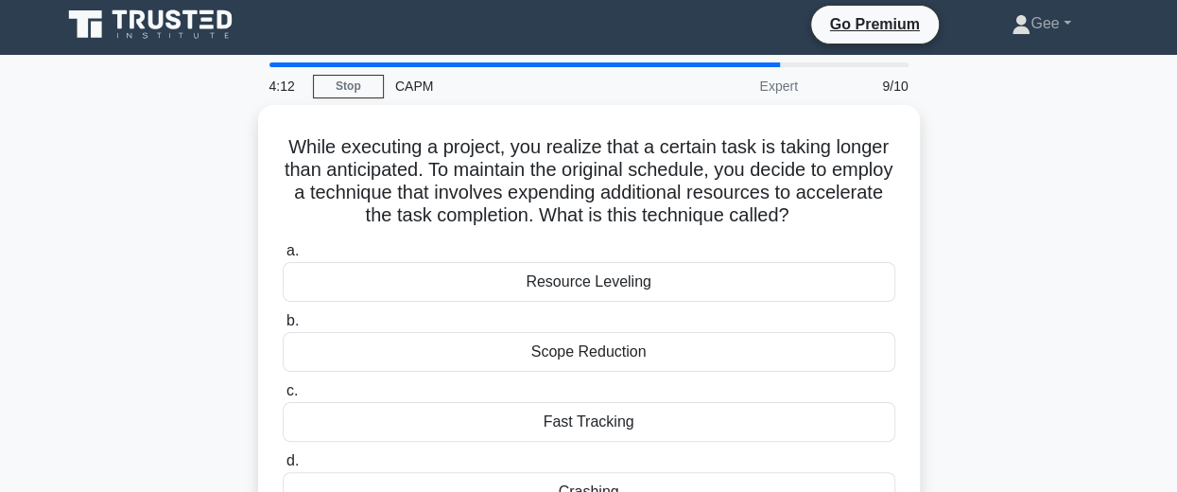
scroll to position [0, 0]
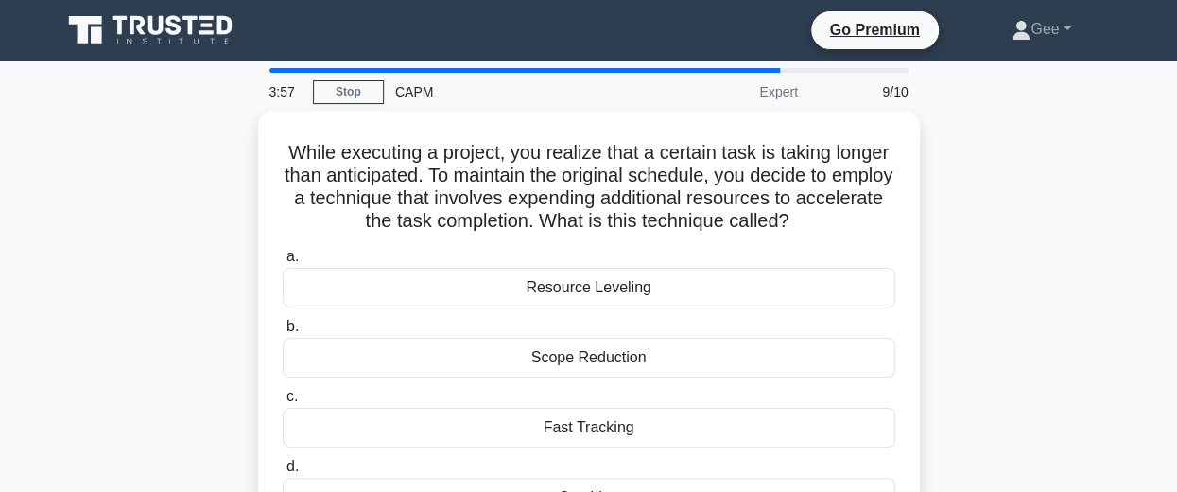
drag, startPoint x: 1175, startPoint y: 41, endPoint x: 1173, endPoint y: 88, distance: 47.3
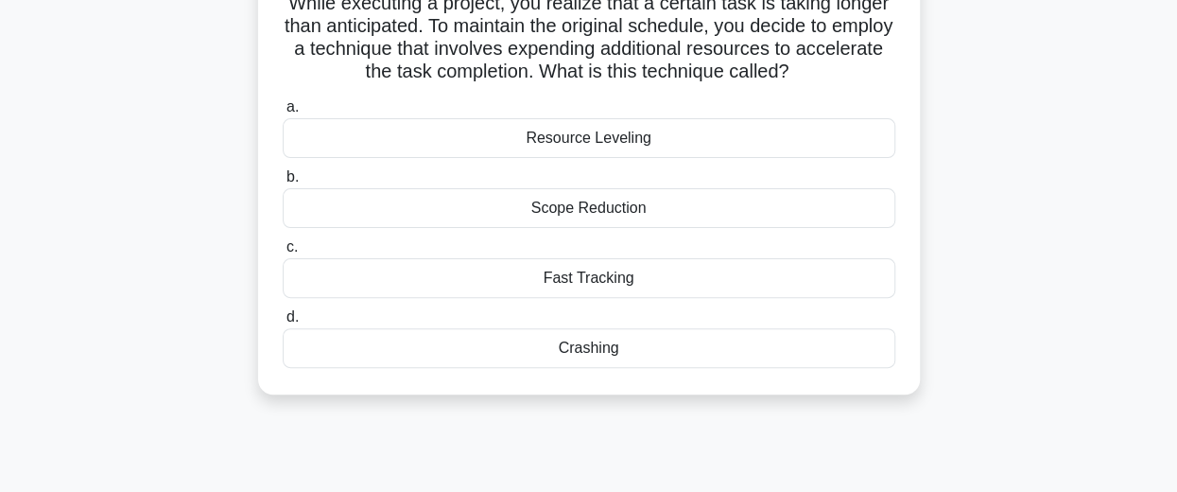
scroll to position [153, 0]
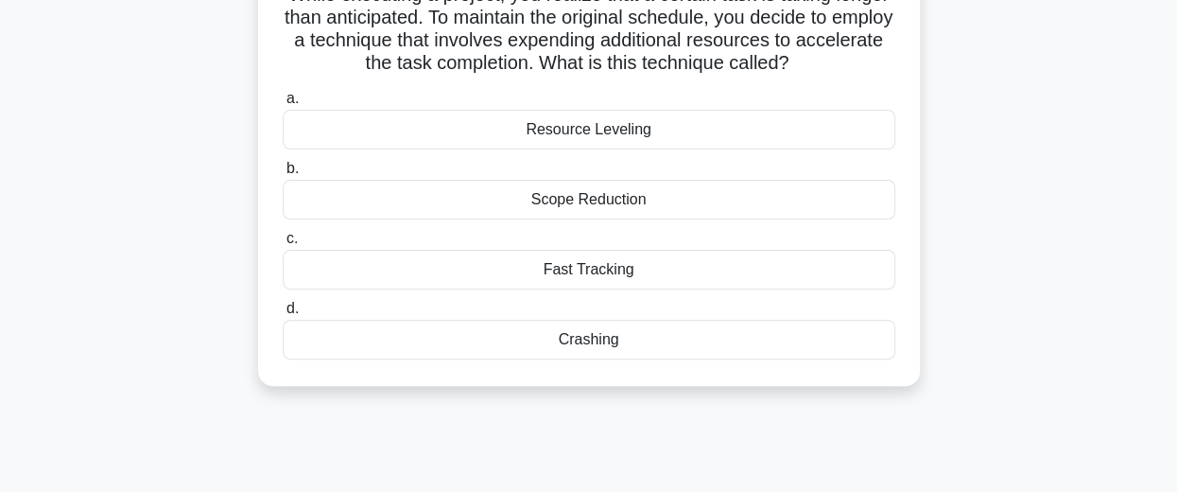
click at [578, 268] on div "Fast Tracking" at bounding box center [589, 270] width 613 height 40
click at [283, 245] on input "c. Fast Tracking" at bounding box center [283, 239] width 0 height 12
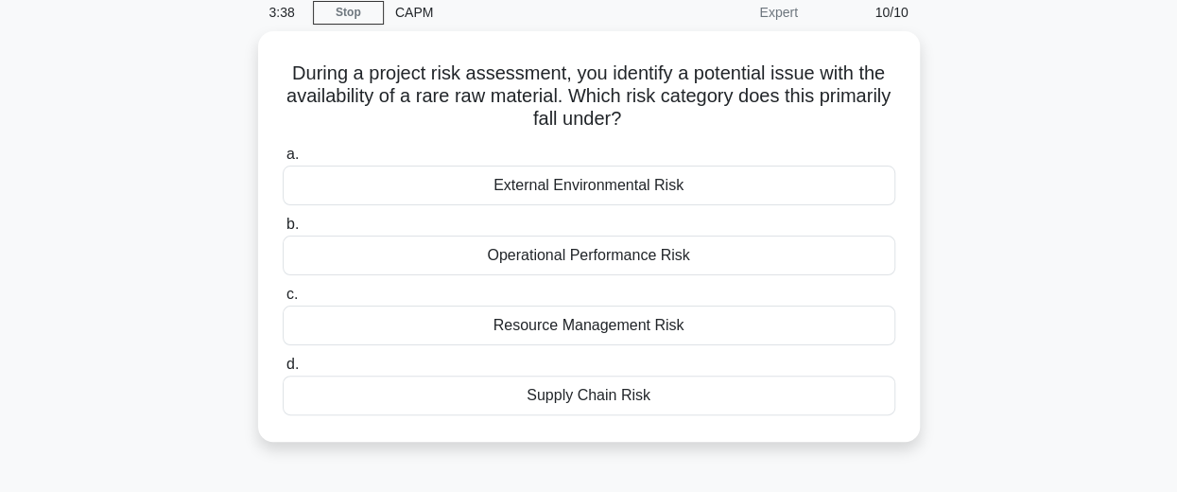
scroll to position [82, 0]
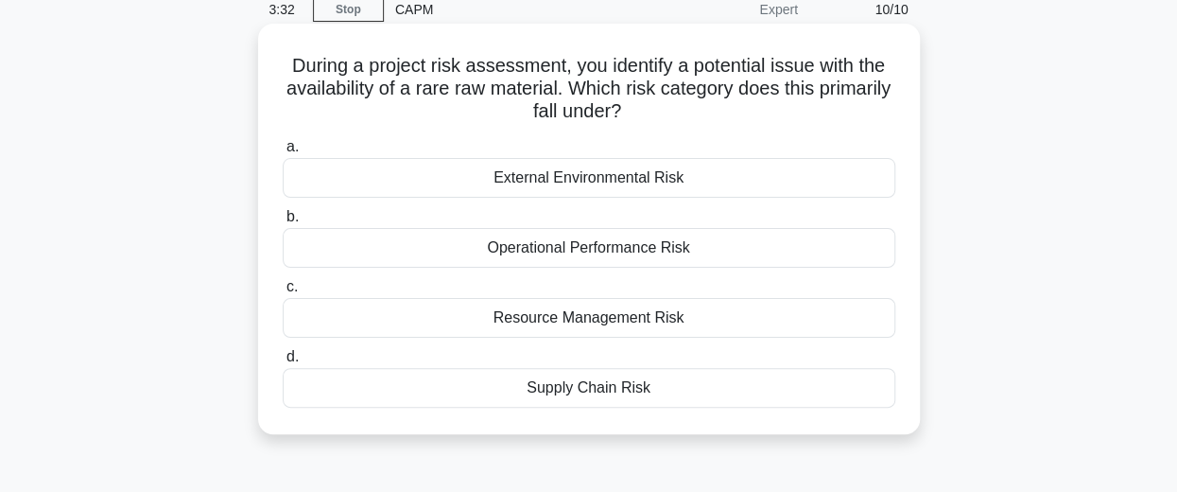
click at [567, 388] on div "Supply Chain Risk" at bounding box center [589, 388] width 613 height 40
click at [283, 363] on input "d. Supply Chain Risk" at bounding box center [283, 357] width 0 height 12
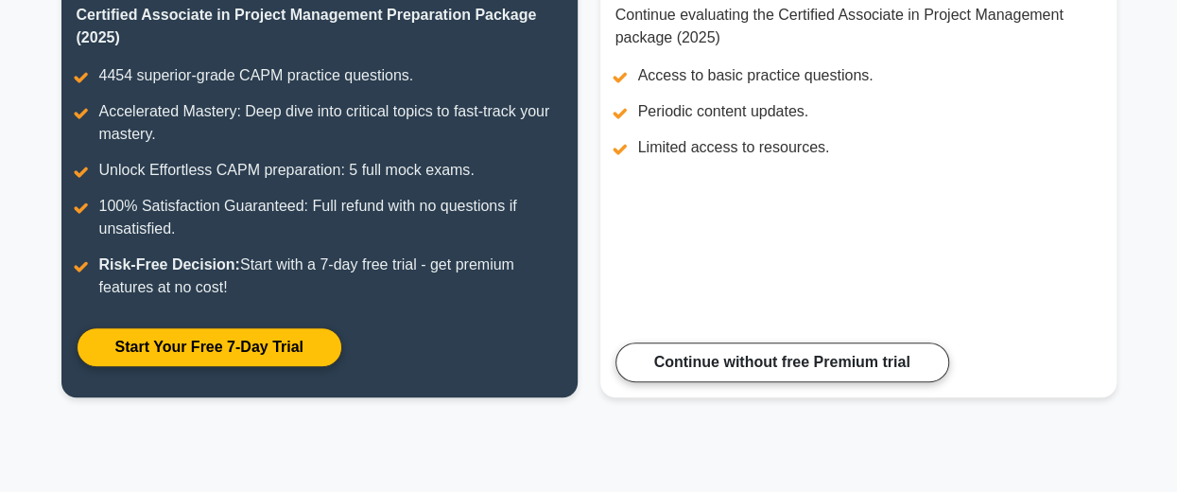
scroll to position [295, 0]
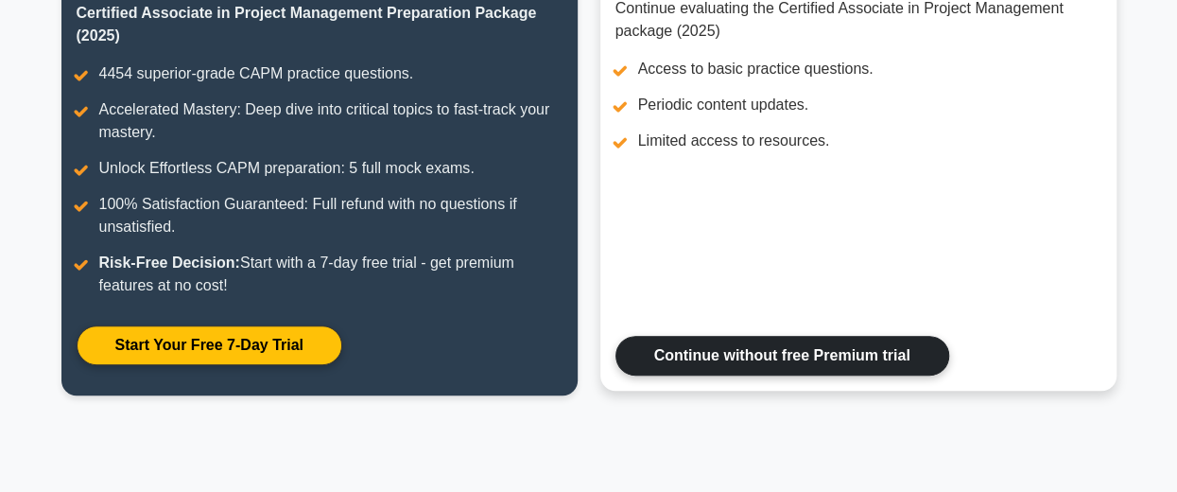
click at [793, 352] on link "Continue without free Premium trial" at bounding box center [782, 356] width 334 height 40
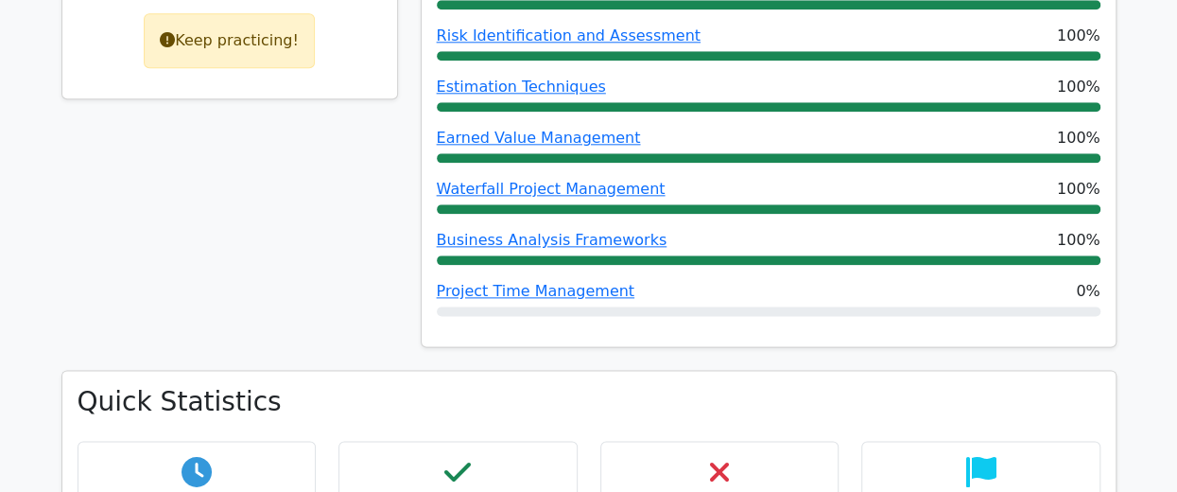
scroll to position [1062, 0]
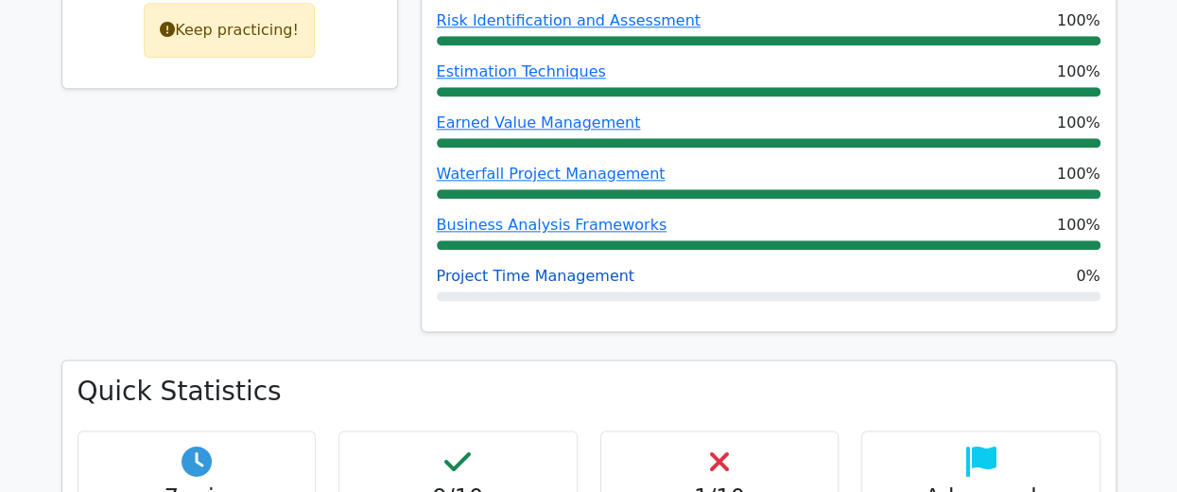
click at [562, 267] on link "Project Time Management" at bounding box center [536, 276] width 198 height 18
